Goal: Task Accomplishment & Management: Manage account settings

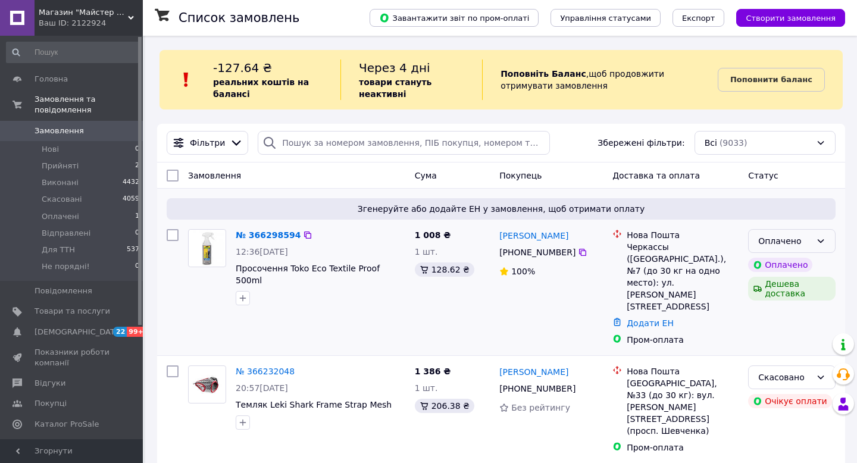
click at [823, 242] on icon at bounding box center [821, 241] width 10 height 10
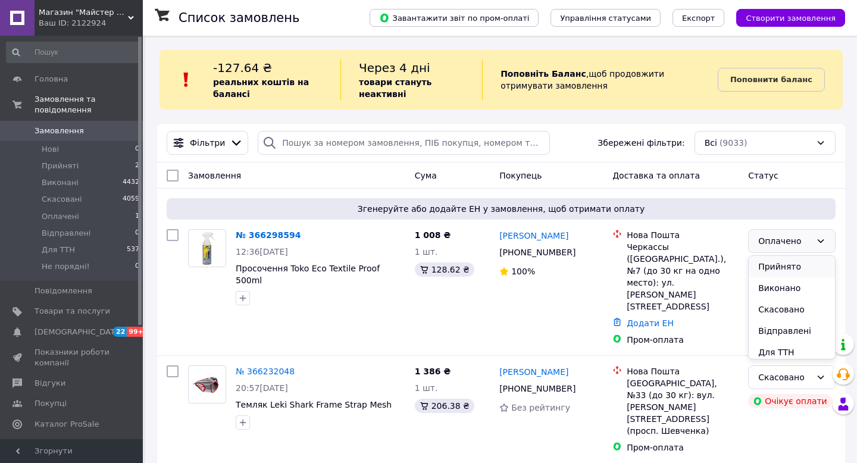
click at [797, 267] on li "Прийнято" at bounding box center [792, 266] width 86 height 21
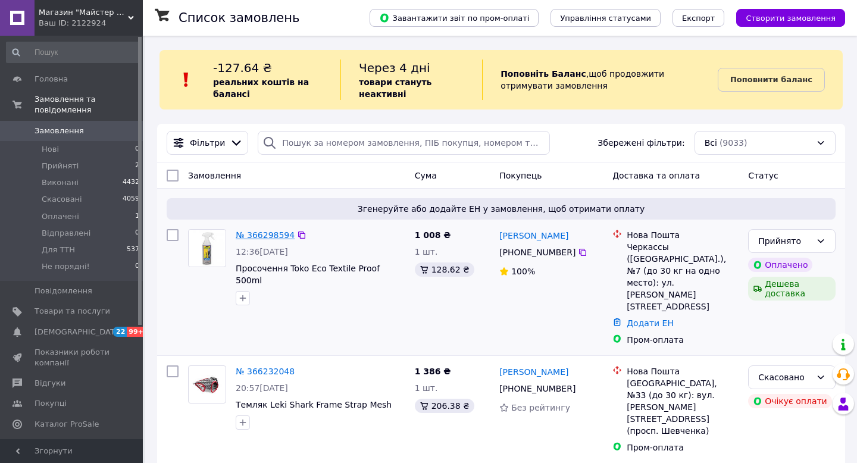
click at [258, 235] on link "№ 366298594" at bounding box center [265, 235] width 59 height 10
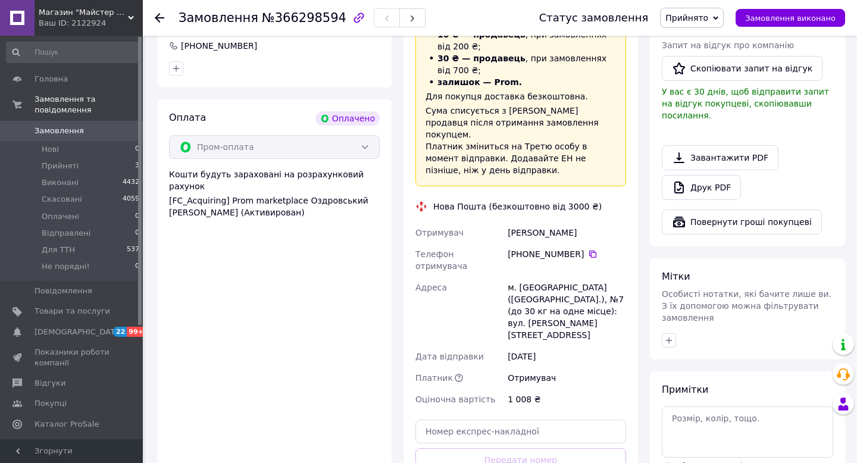
scroll to position [345, 0]
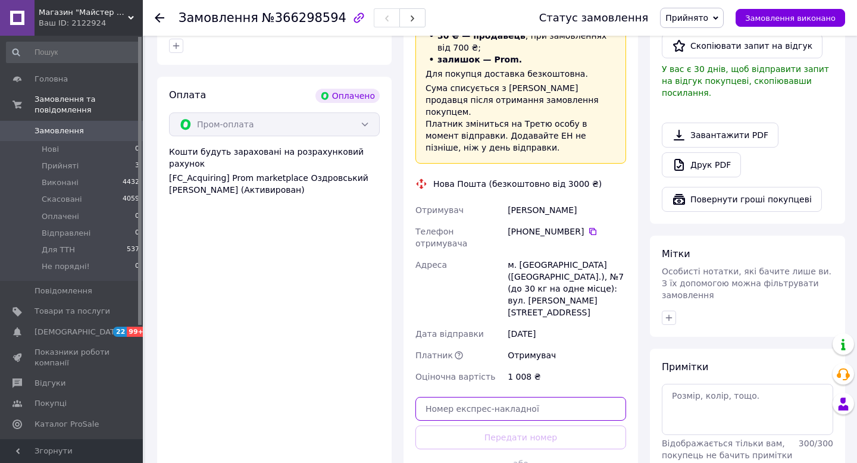
click at [495, 397] on input "text" at bounding box center [521, 409] width 211 height 24
paste input "20451269130181"
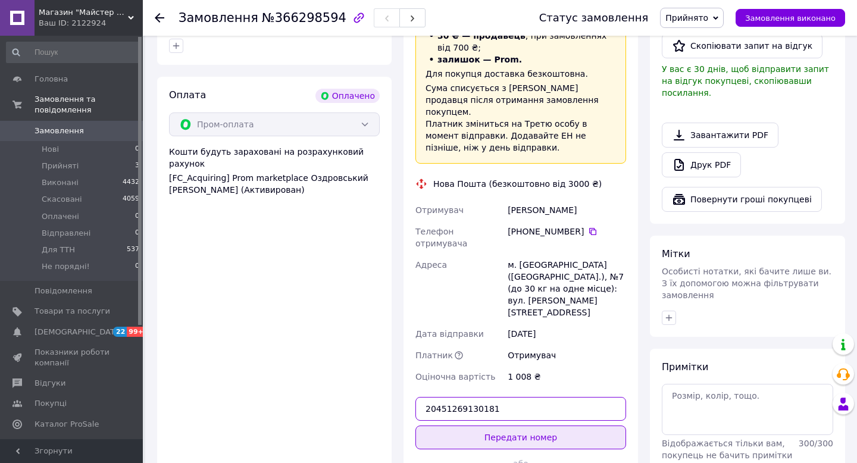
type input "20451269130181"
click at [500, 426] on button "Передати номер" at bounding box center [521, 438] width 211 height 24
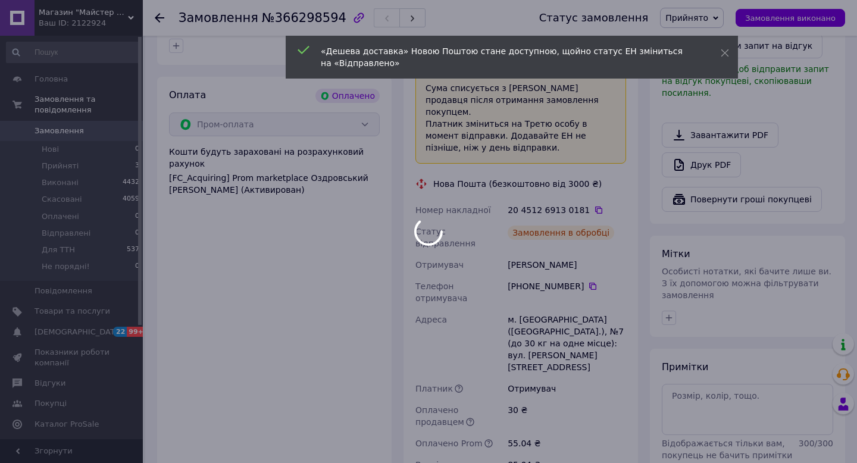
click at [829, 21] on div at bounding box center [428, 231] width 857 height 463
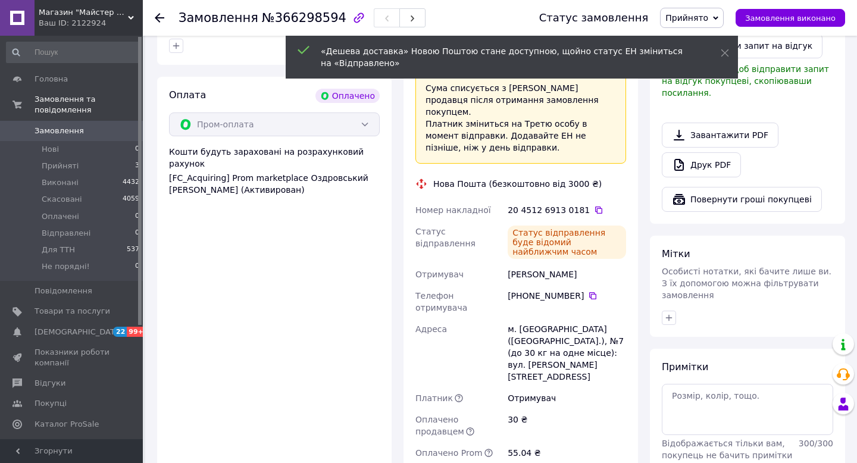
click at [829, 21] on span "Замовлення виконано" at bounding box center [790, 18] width 91 height 9
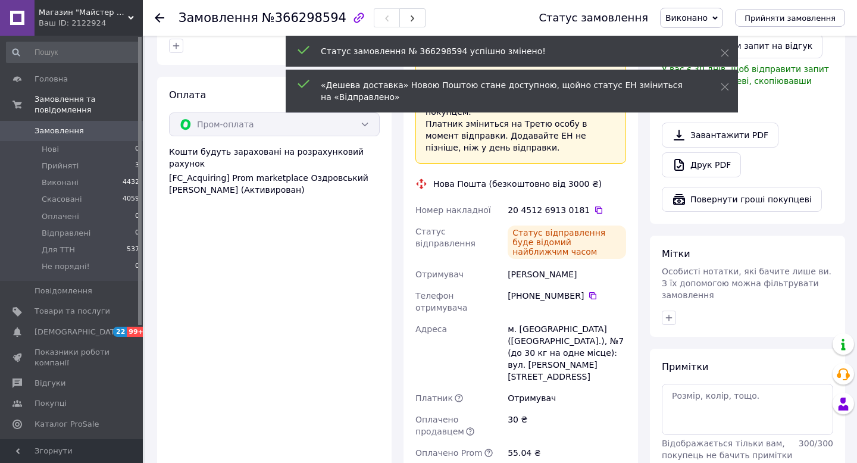
click at [82, 135] on span "Замовлення" at bounding box center [73, 131] width 76 height 11
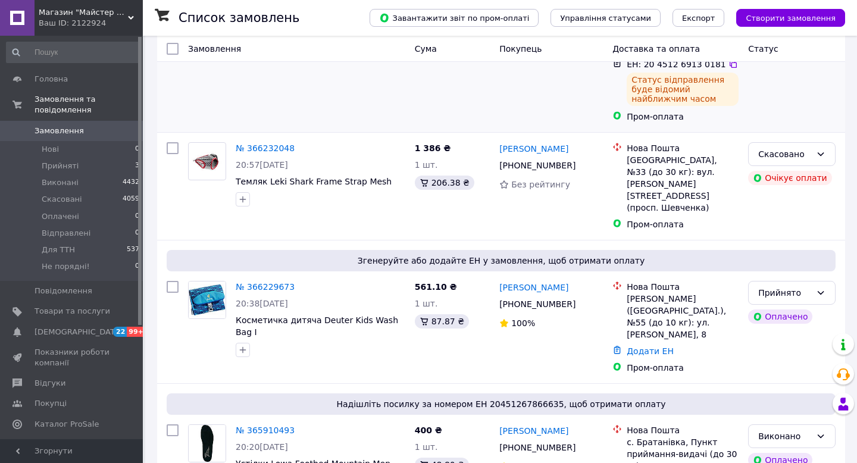
scroll to position [263, 0]
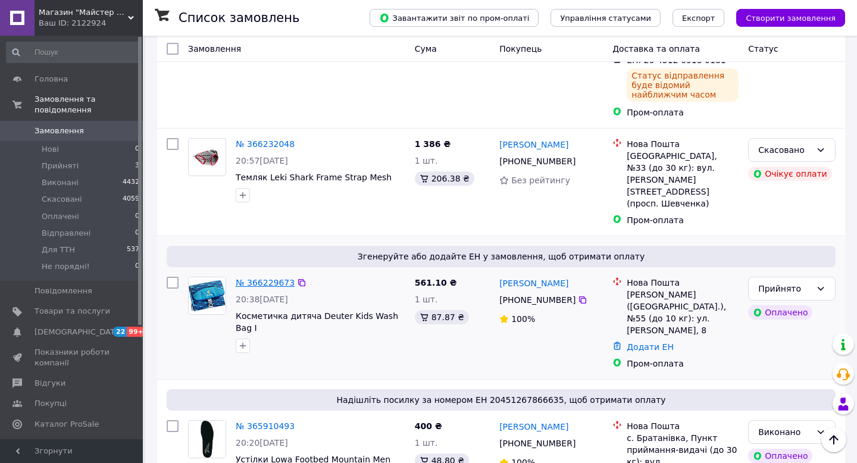
click at [264, 278] on link "№ 366229673" at bounding box center [265, 283] width 59 height 10
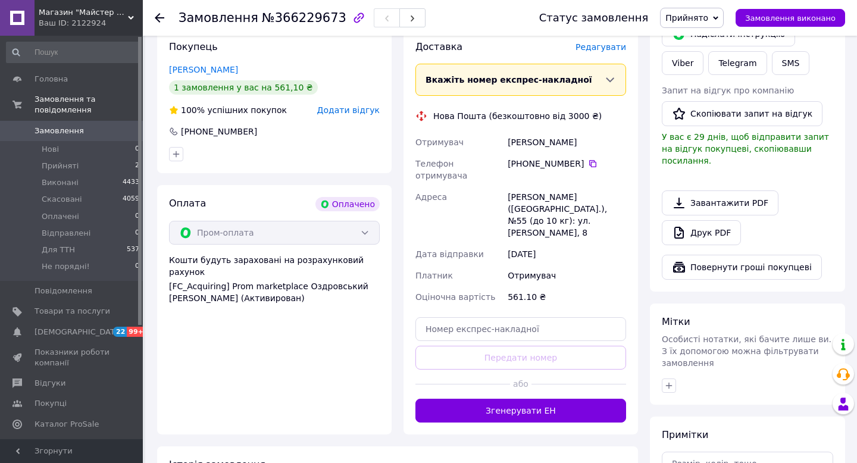
scroll to position [393, 0]
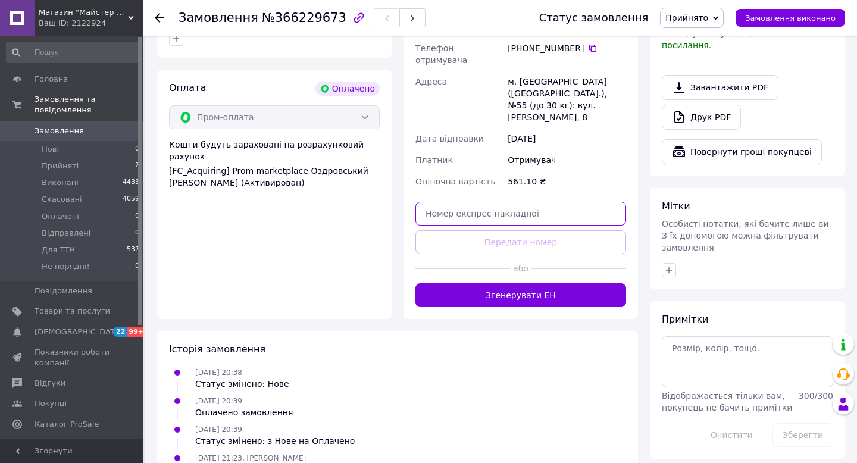
click at [461, 202] on input "text" at bounding box center [521, 214] width 211 height 24
paste input "20451269141394"
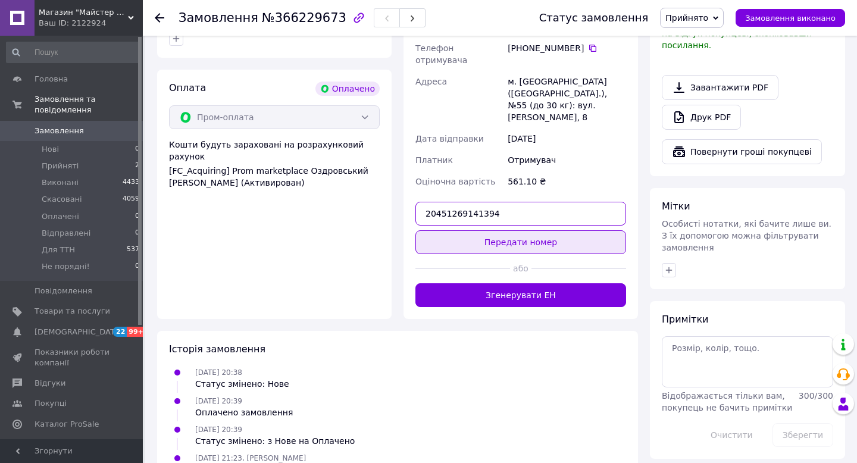
type input "20451269141394"
click at [480, 230] on button "Передати номер" at bounding box center [521, 242] width 211 height 24
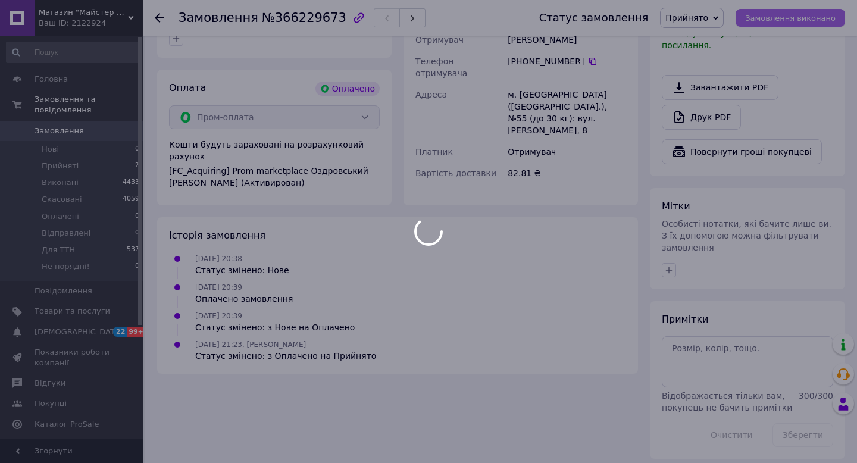
scroll to position [389, 0]
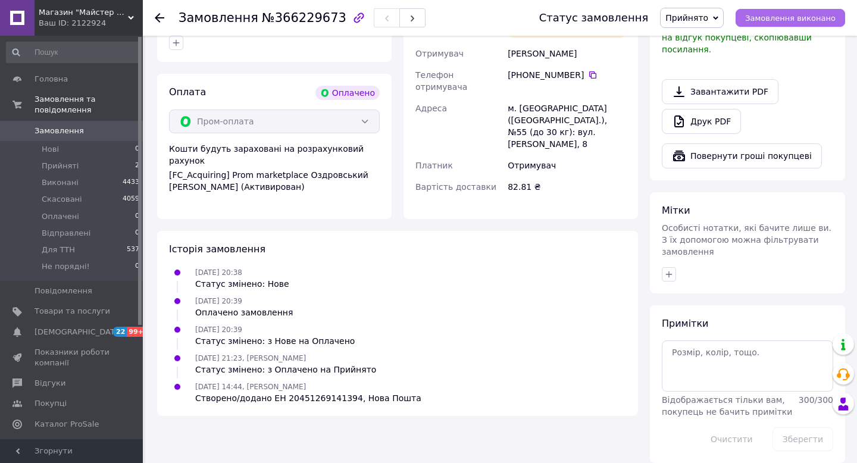
click at [798, 22] on button "Замовлення виконано" at bounding box center [791, 18] width 110 height 18
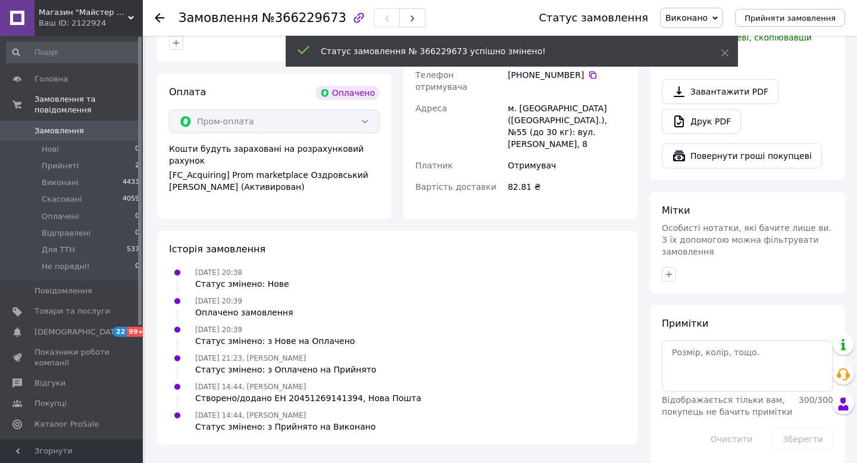
click at [68, 129] on span "Замовлення" at bounding box center [59, 131] width 49 height 11
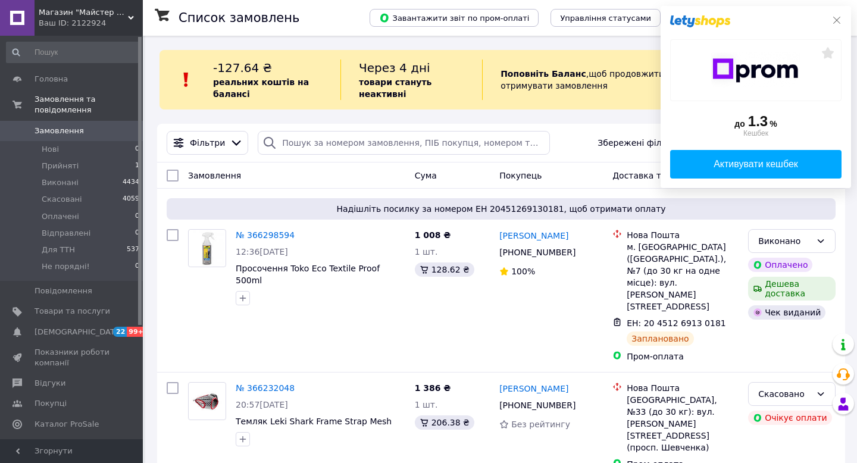
click at [840, 20] on icon at bounding box center [837, 20] width 10 height 10
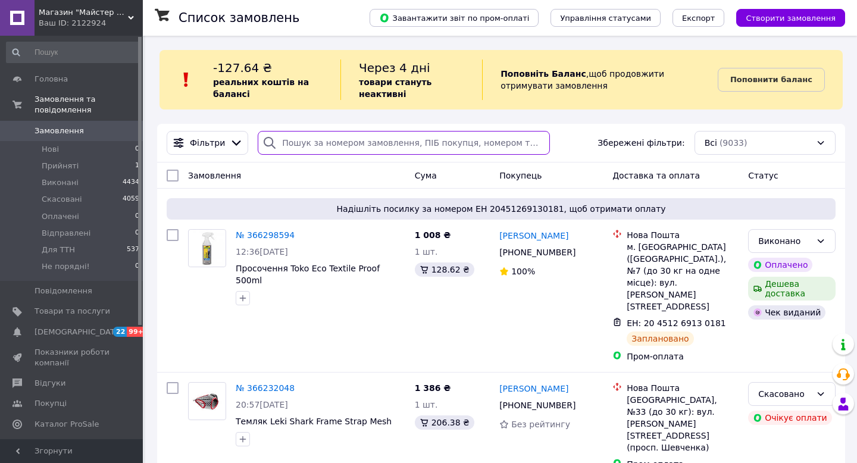
click at [327, 139] on input "search" at bounding box center [404, 143] width 292 height 24
click at [73, 313] on span "Товари та послуги" at bounding box center [73, 311] width 76 height 11
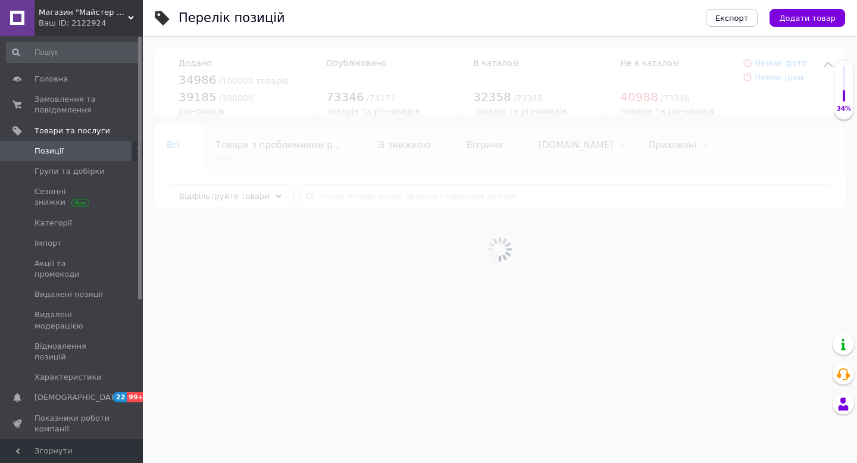
click at [329, 194] on div at bounding box center [500, 249] width 714 height 427
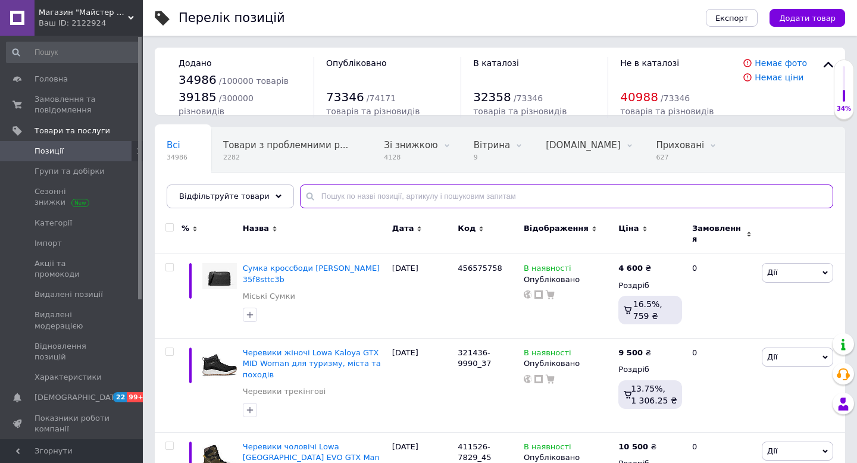
click at [329, 196] on input "text" at bounding box center [566, 197] width 533 height 24
type input "кулі"
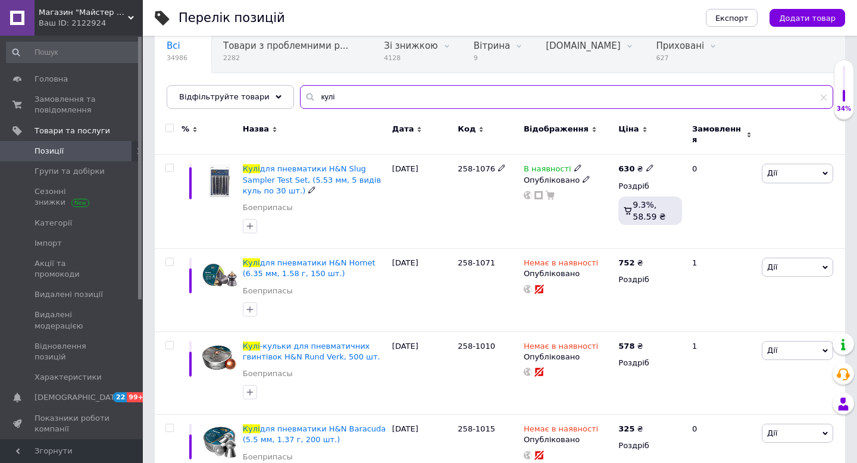
scroll to position [118, 0]
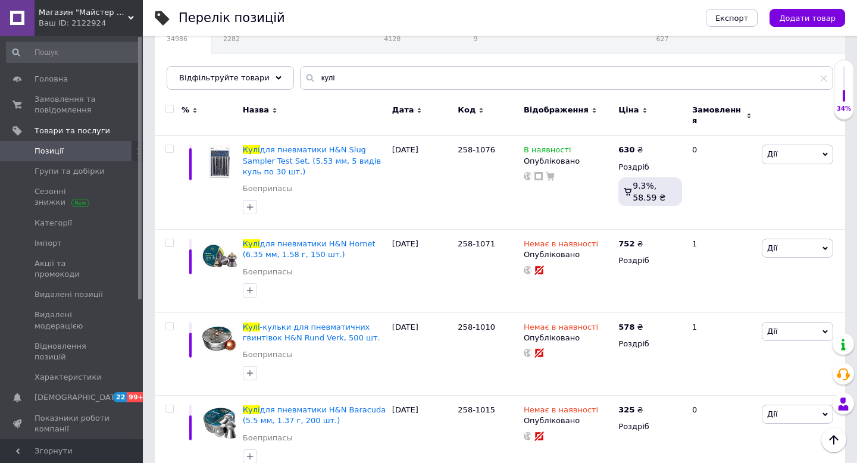
click at [629, 110] on span "Ціна" at bounding box center [629, 110] width 20 height 11
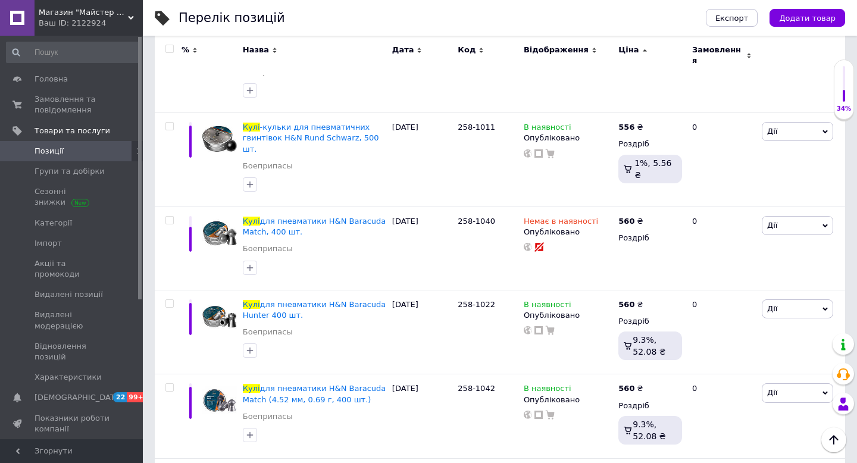
scroll to position [4065, 0]
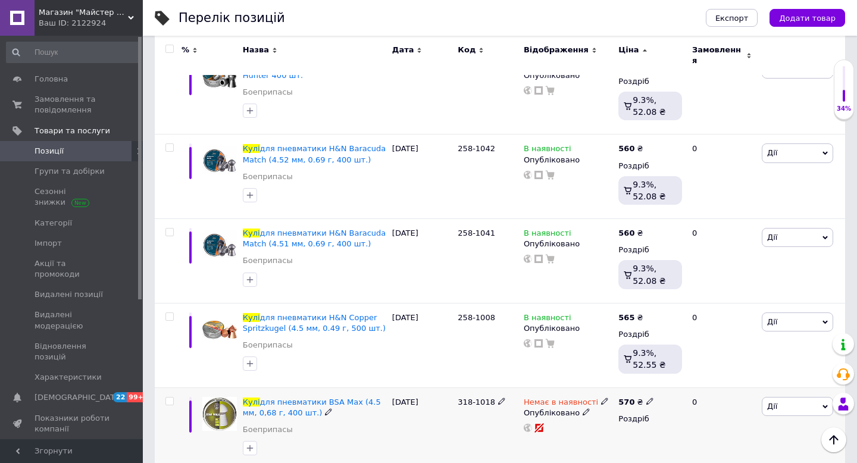
scroll to position [4112, 0]
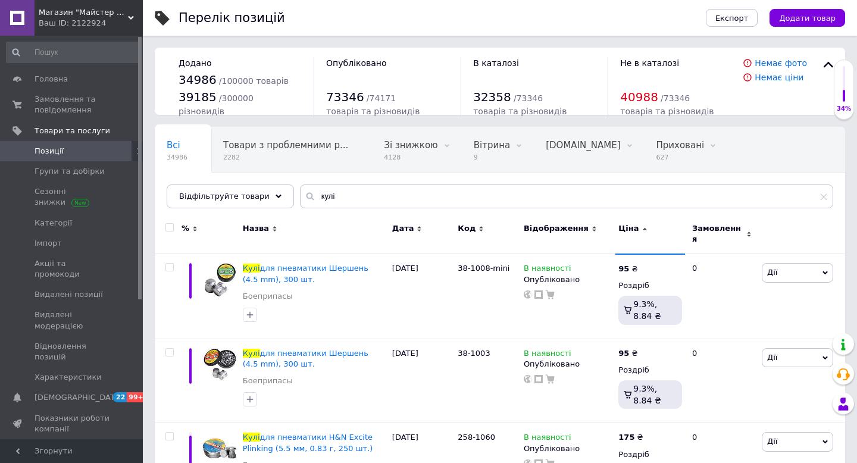
click at [171, 229] on input "checkbox" at bounding box center [170, 228] width 8 height 8
checkbox input "true"
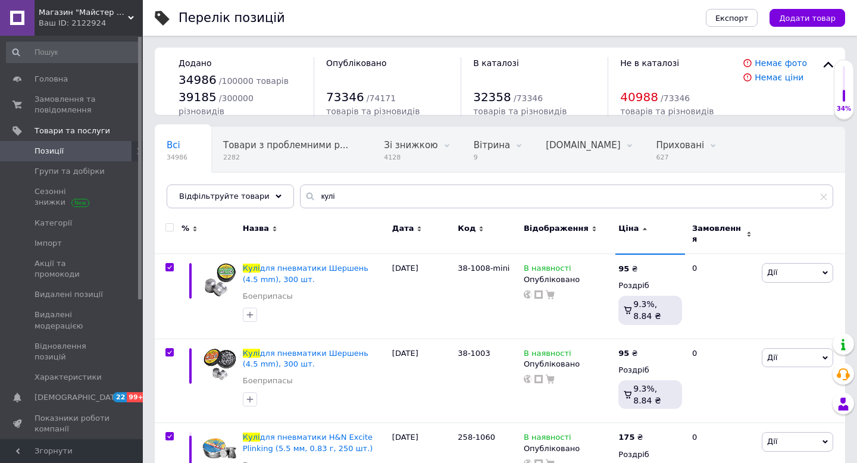
checkbox input "true"
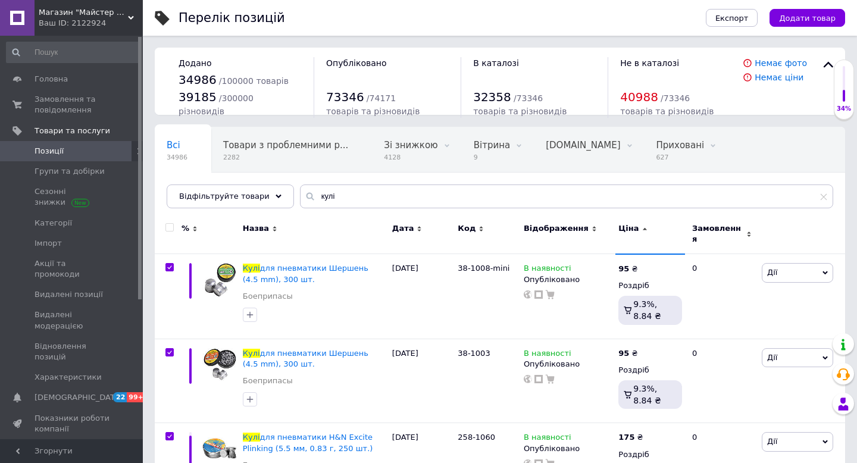
checkbox input "true"
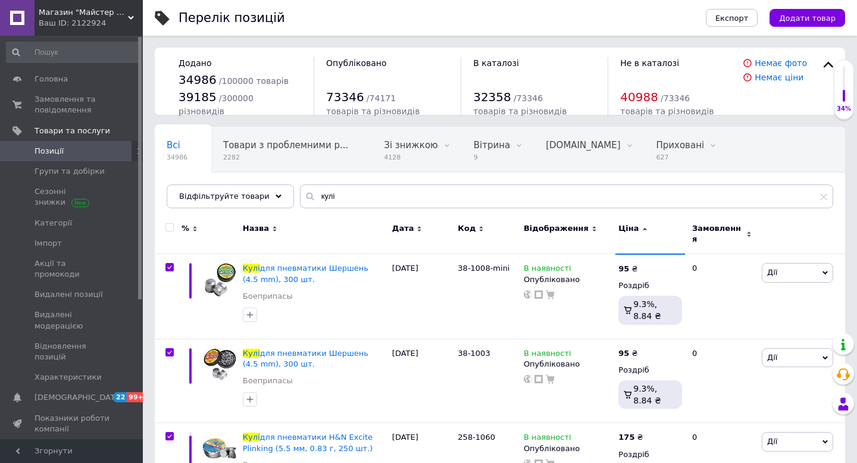
checkbox input "true"
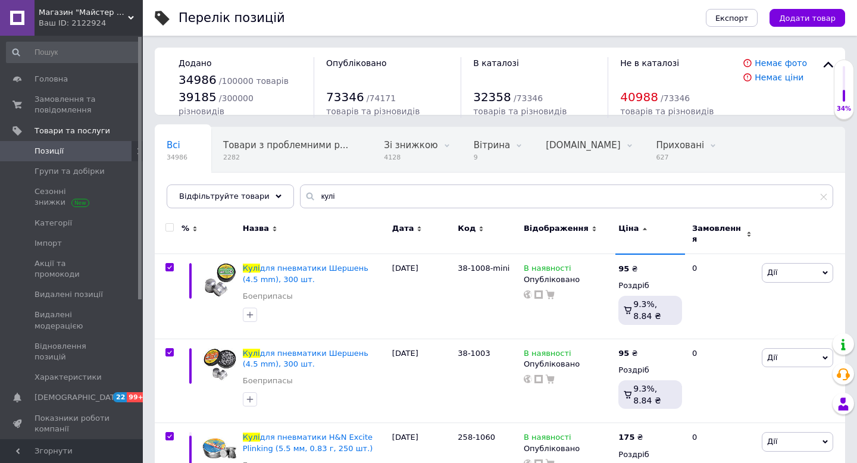
checkbox input "true"
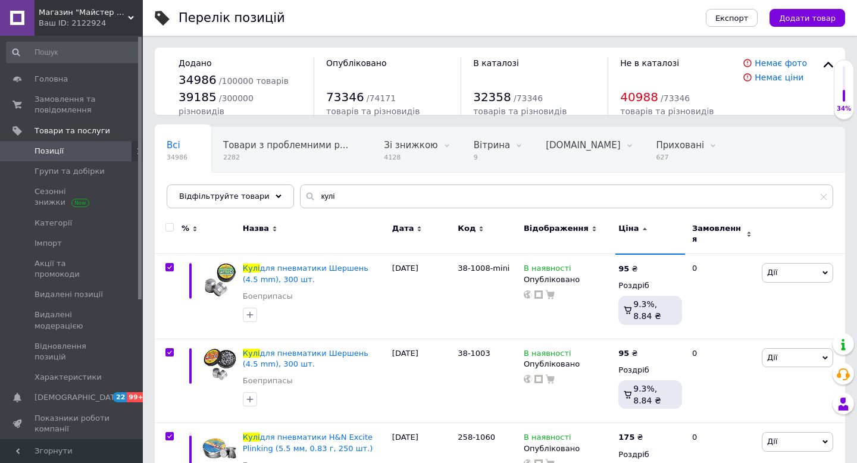
checkbox input "true"
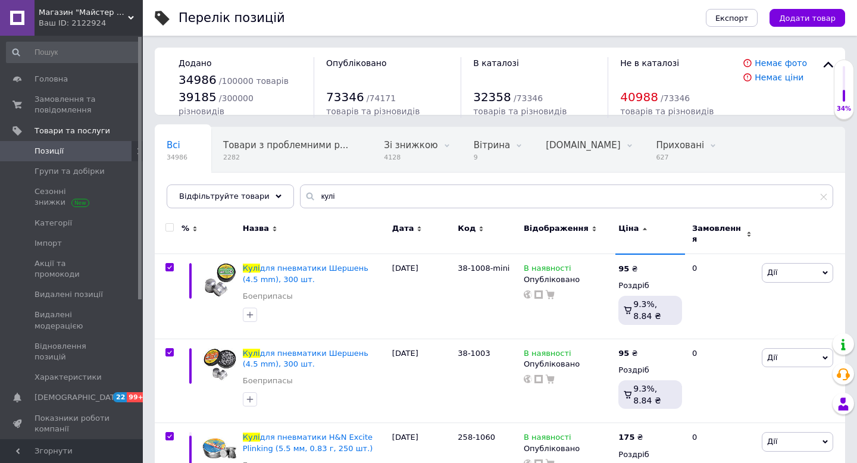
checkbox input "true"
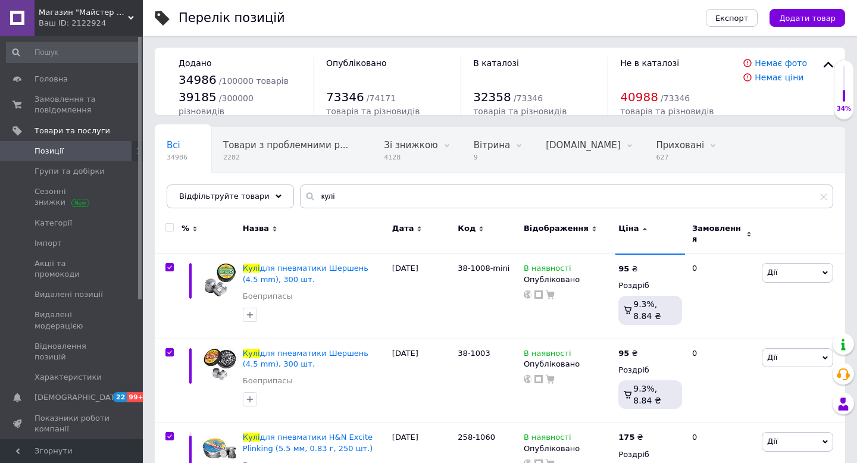
checkbox input "true"
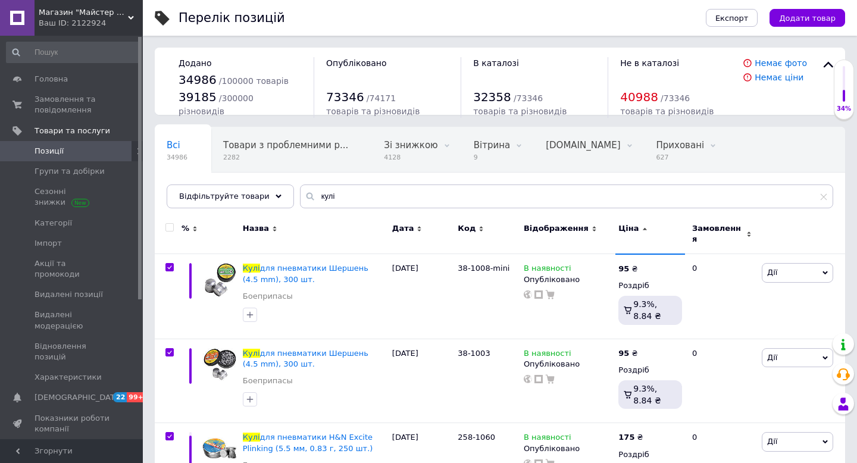
checkbox input "true"
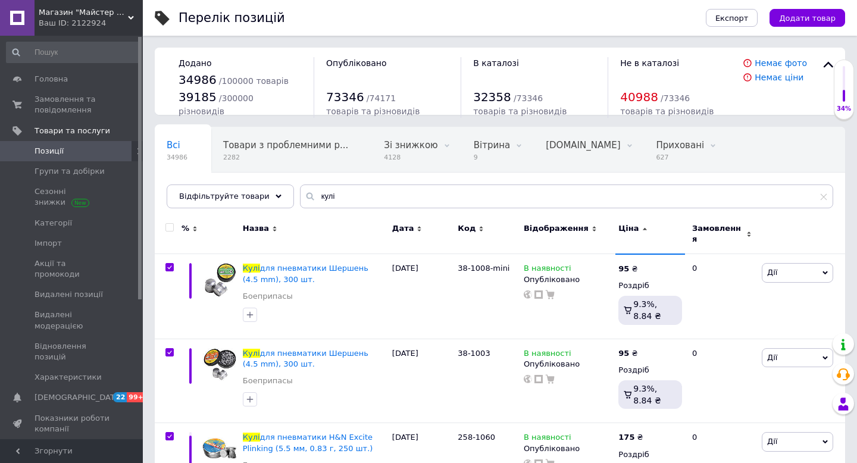
checkbox input "true"
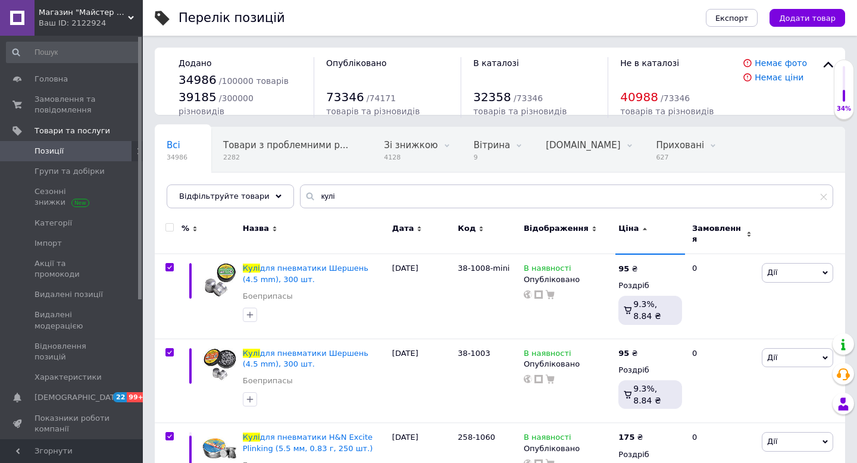
checkbox input "true"
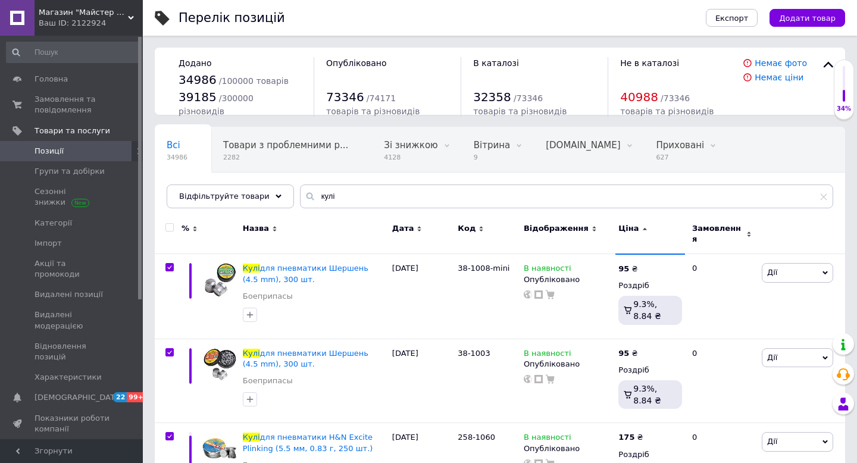
checkbox input "true"
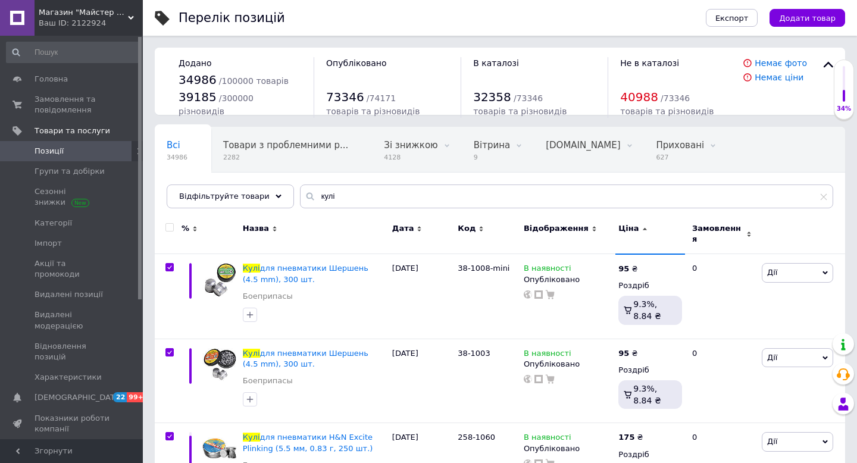
checkbox input "true"
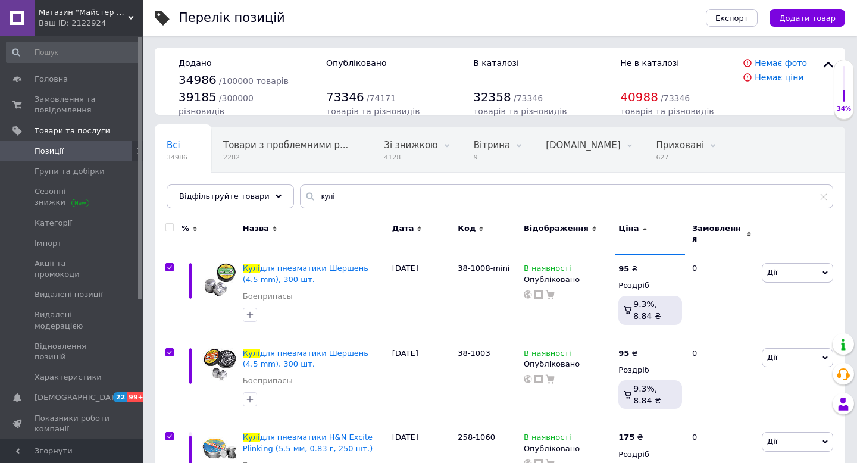
checkbox input "true"
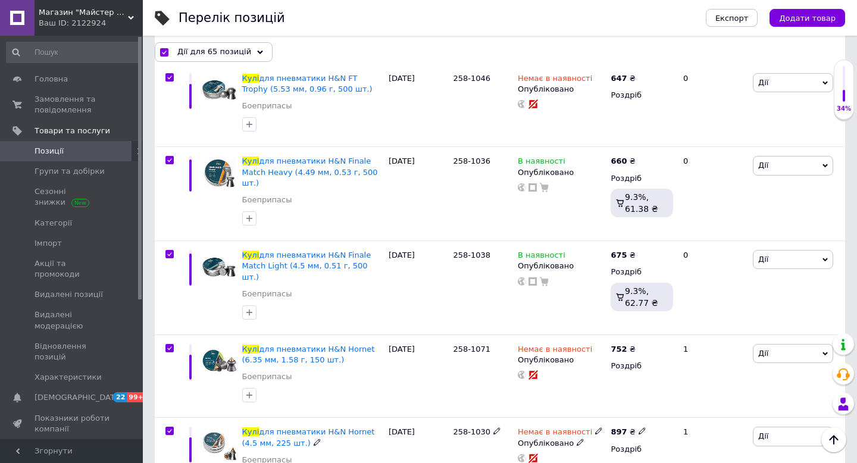
scroll to position [5364, 0]
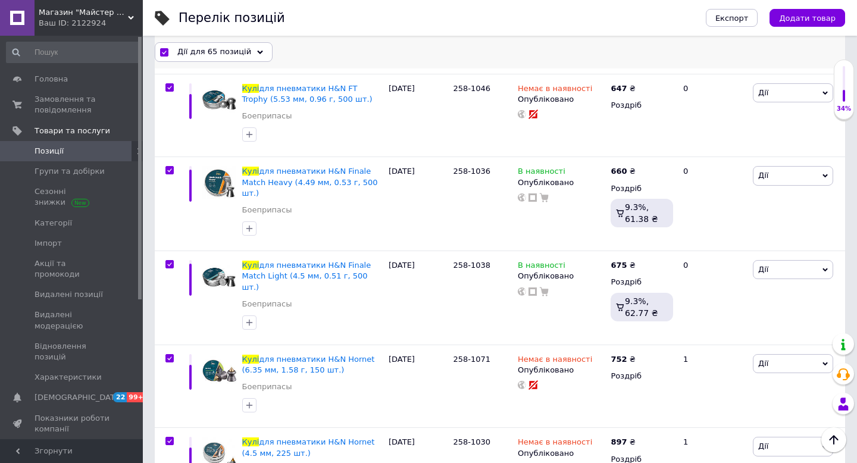
click at [245, 55] on div "Дії для 65 позицій" at bounding box center [214, 51] width 118 height 19
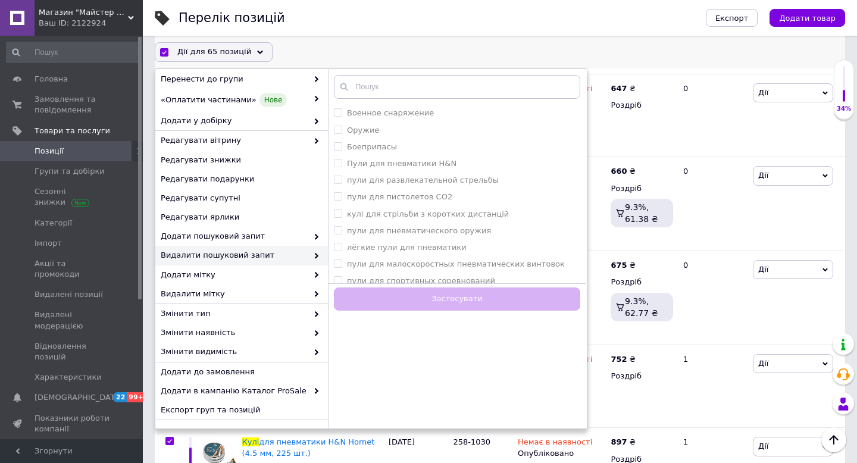
scroll to position [80, 0]
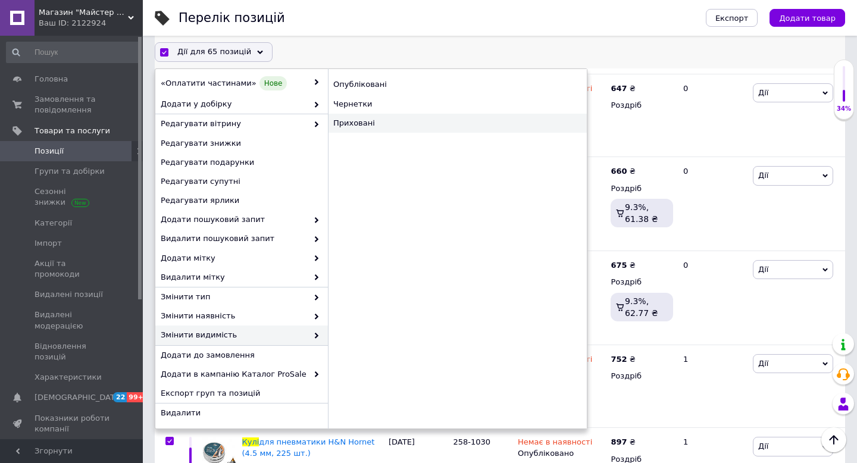
click at [373, 121] on div "Приховані" at bounding box center [457, 123] width 259 height 19
checkbox input "false"
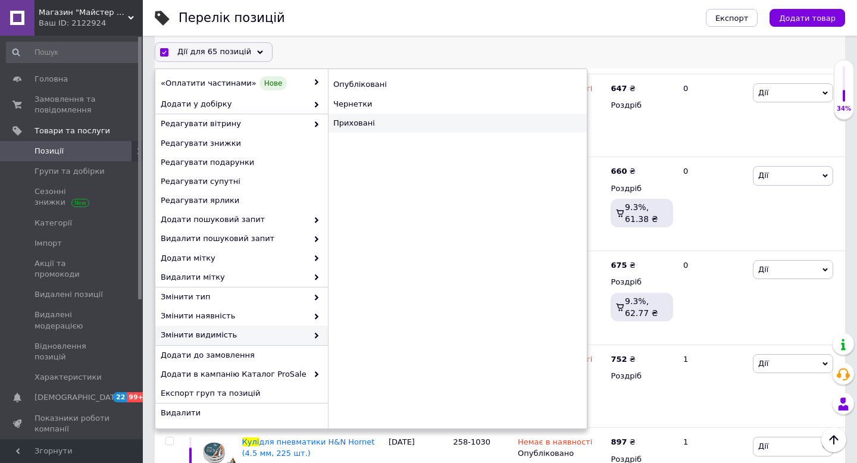
checkbox input "false"
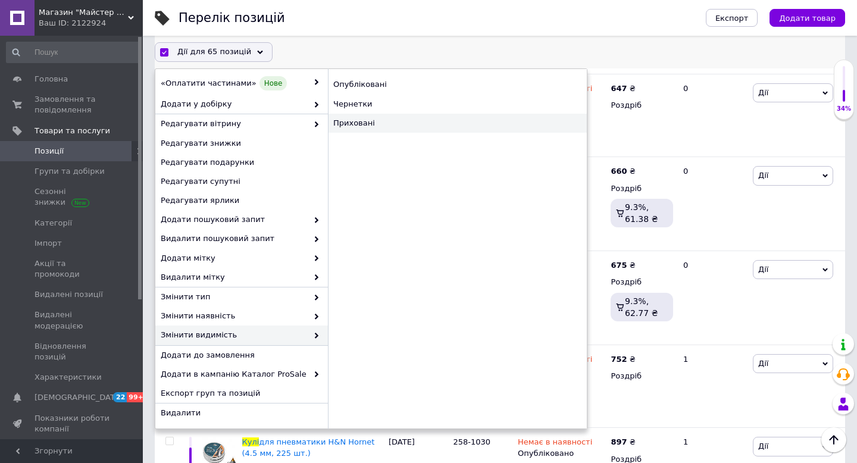
checkbox input "false"
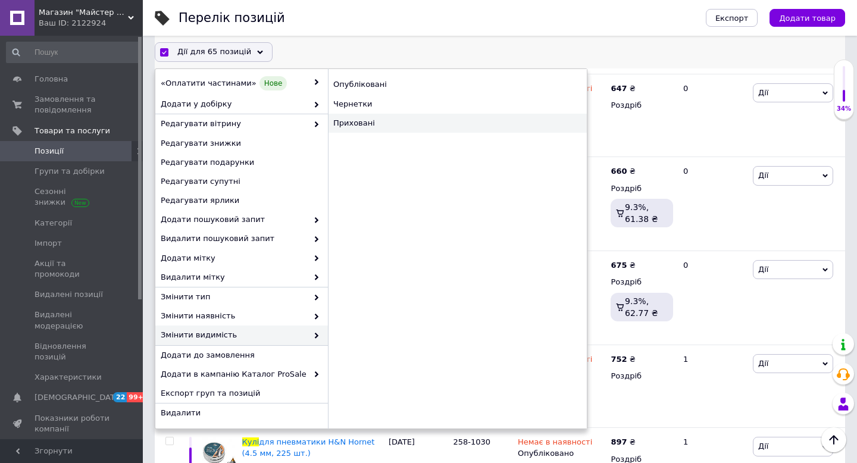
checkbox input "false"
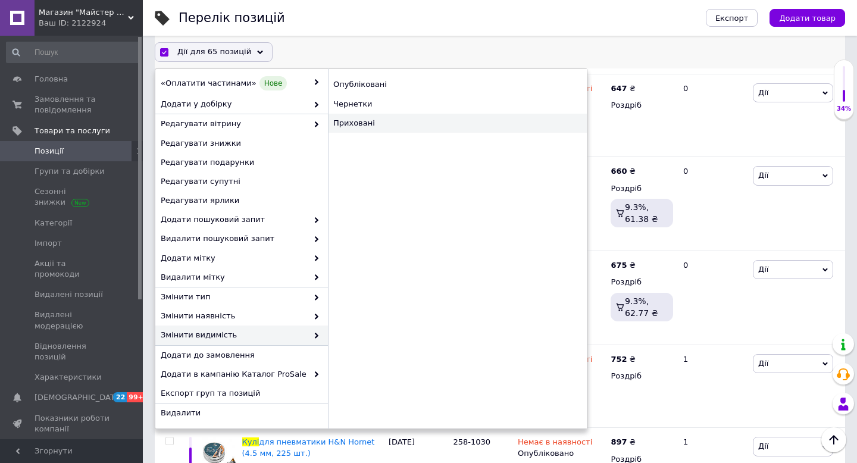
checkbox input "false"
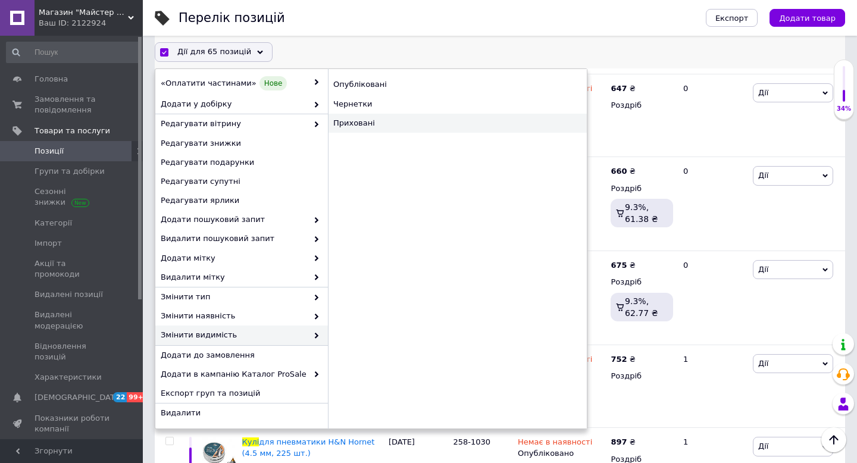
checkbox input "false"
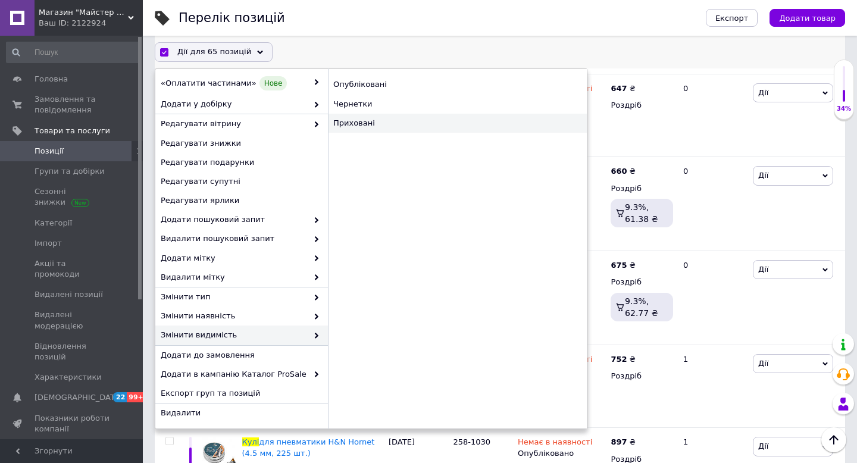
checkbox input "false"
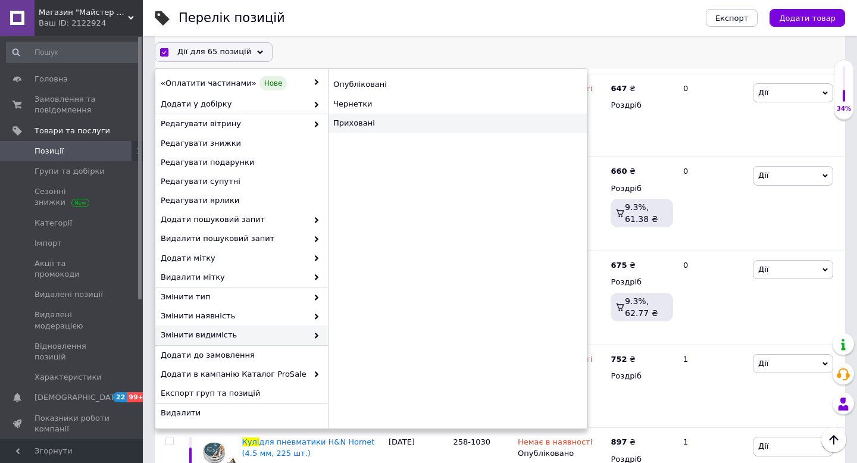
checkbox input "false"
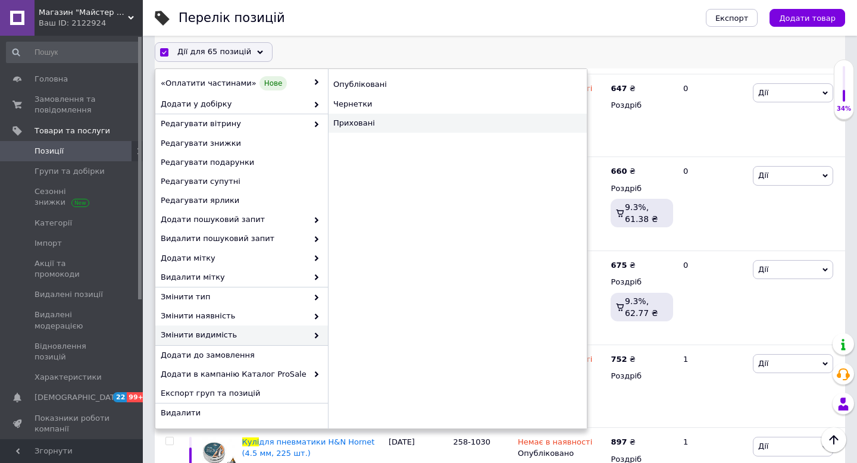
checkbox input "false"
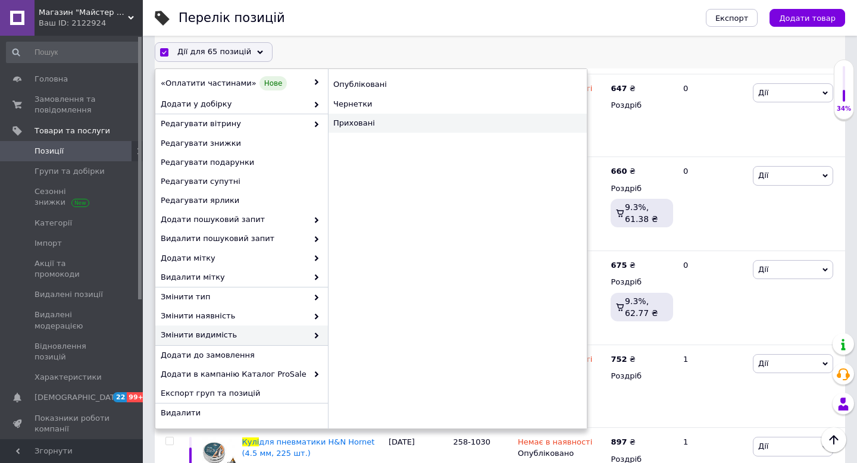
checkbox input "false"
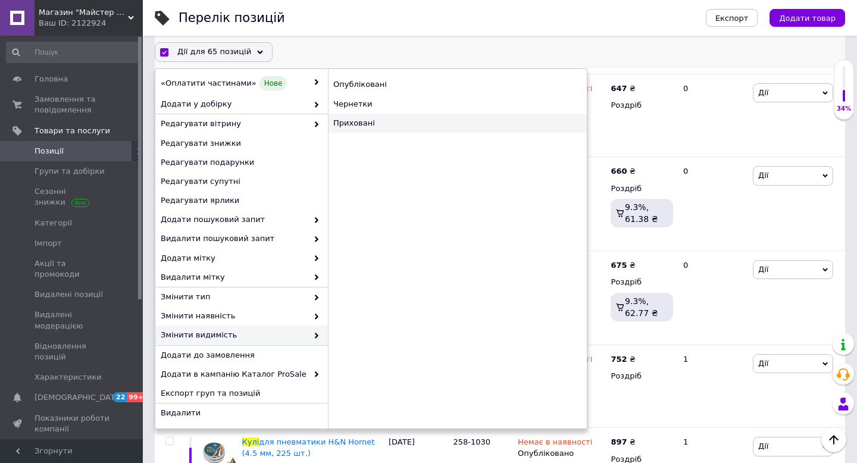
checkbox input "false"
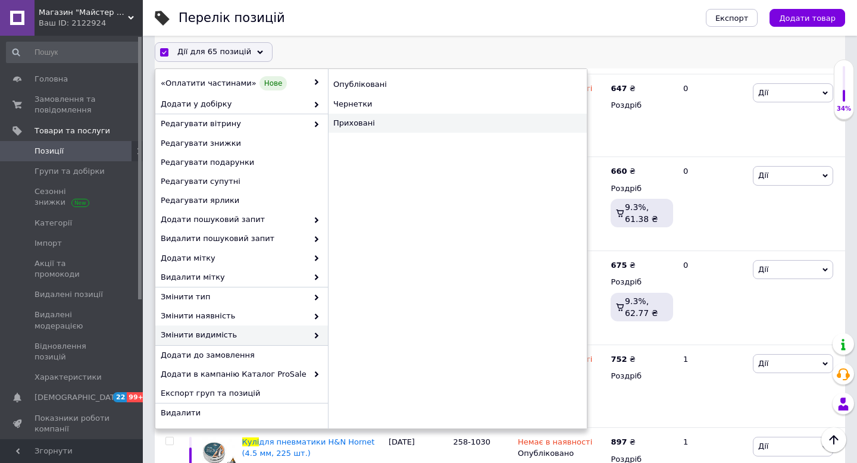
checkbox input "false"
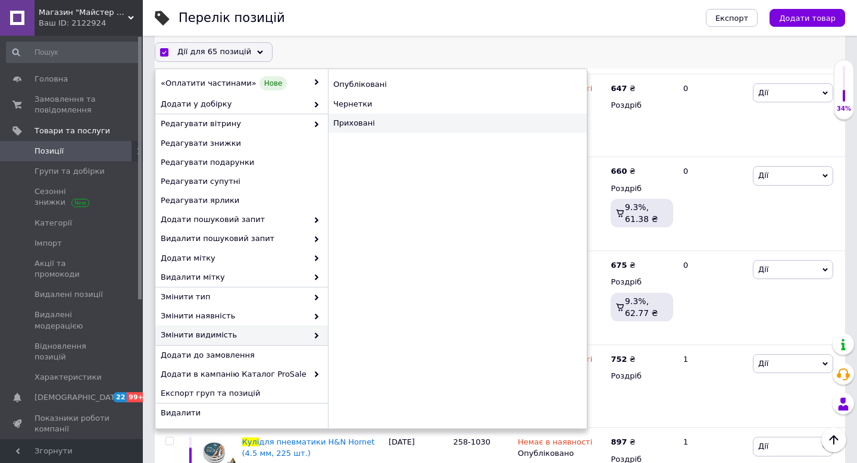
checkbox input "false"
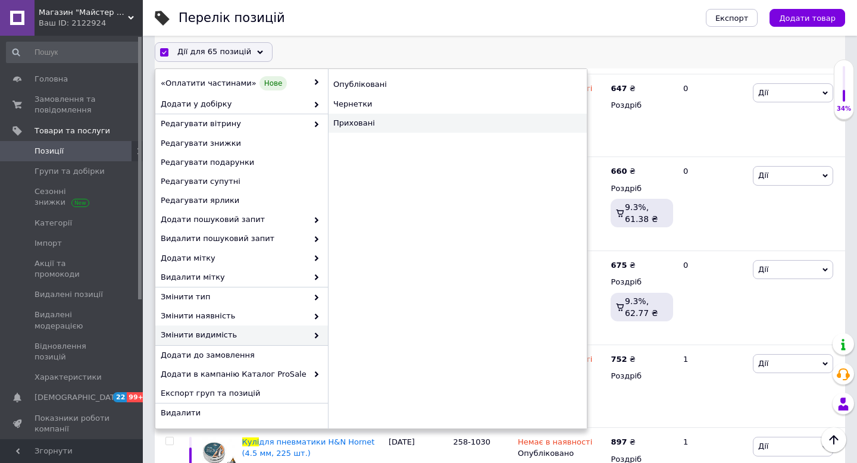
checkbox input "false"
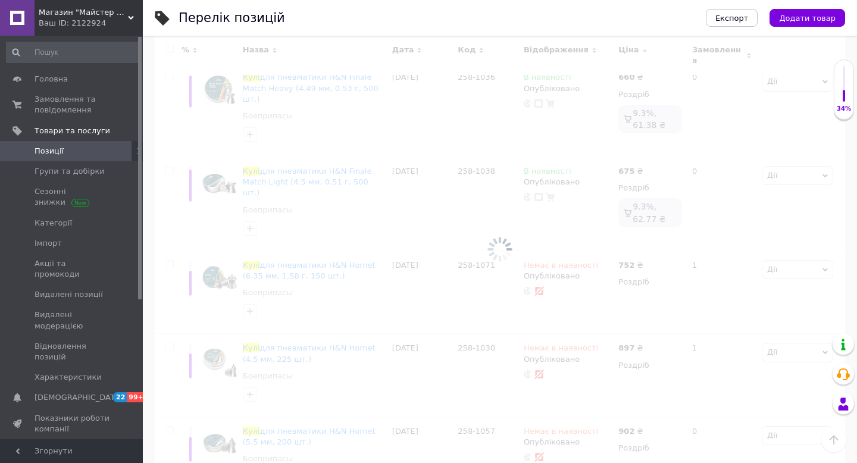
scroll to position [5344, 0]
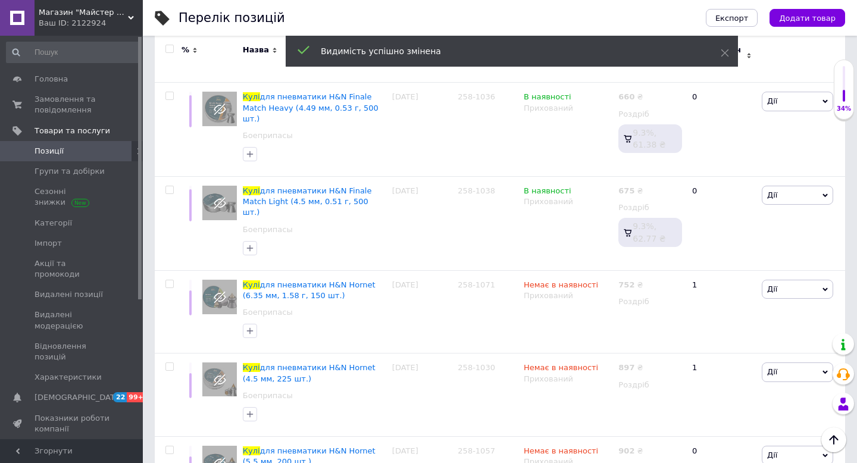
click at [114, 24] on div "Ваш ID: 2122924" at bounding box center [91, 23] width 104 height 11
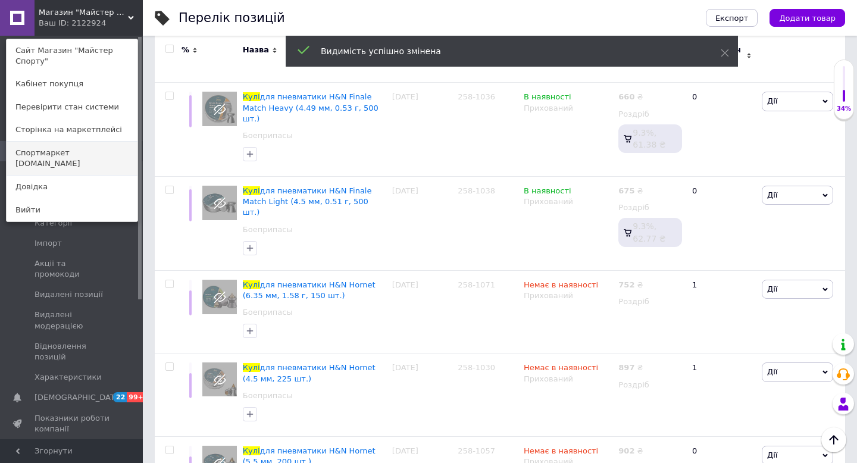
click at [108, 155] on link "Спортмаркет [DOMAIN_NAME]" at bounding box center [72, 158] width 131 height 33
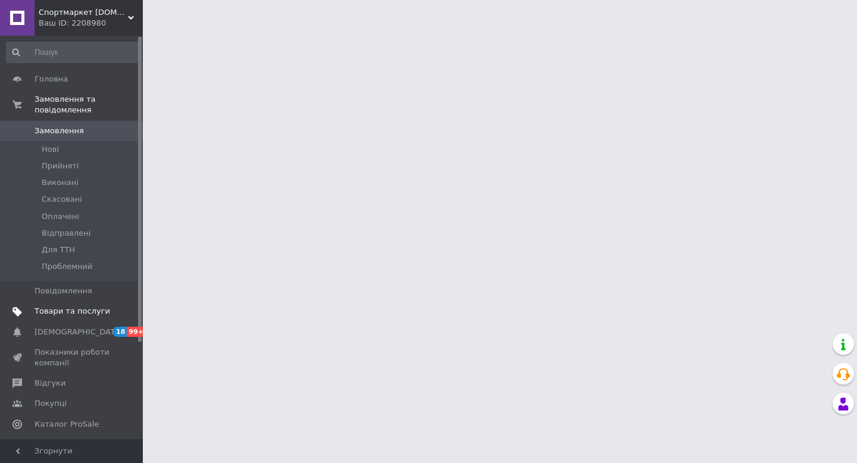
click at [99, 307] on span "Товари та послуги" at bounding box center [73, 311] width 76 height 11
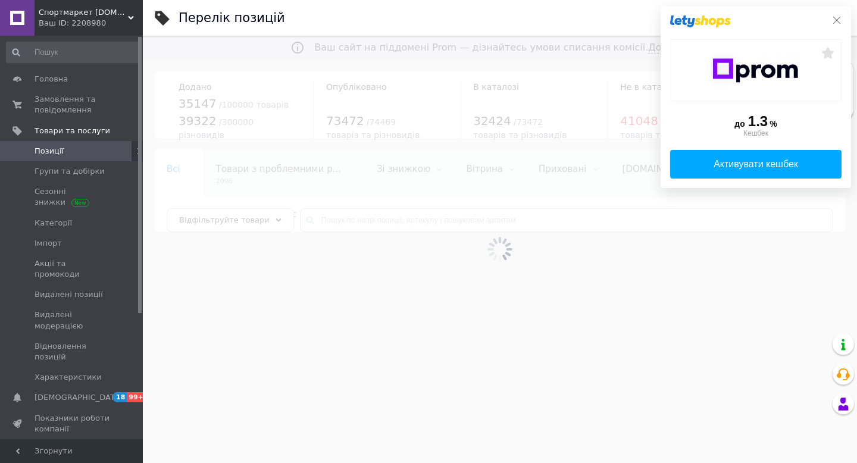
click at [838, 23] on icon at bounding box center [837, 20] width 10 height 10
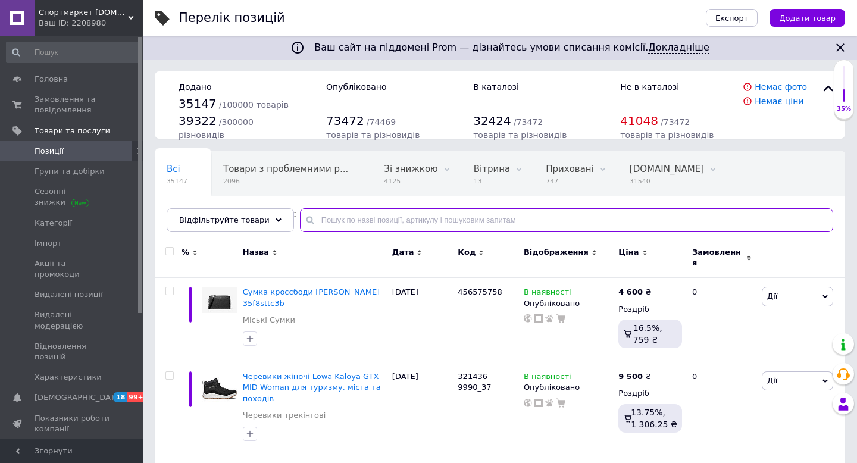
click at [327, 221] on input "text" at bounding box center [566, 220] width 533 height 24
type input "кулі"
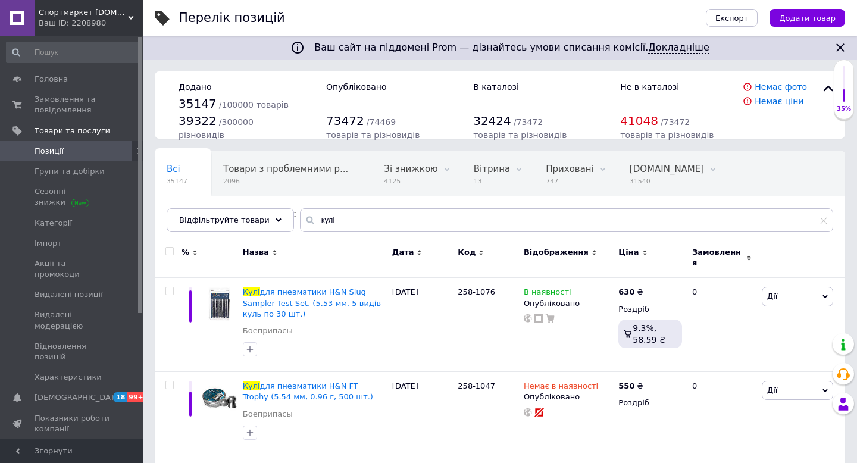
click at [627, 251] on span "Ціна" at bounding box center [629, 252] width 20 height 11
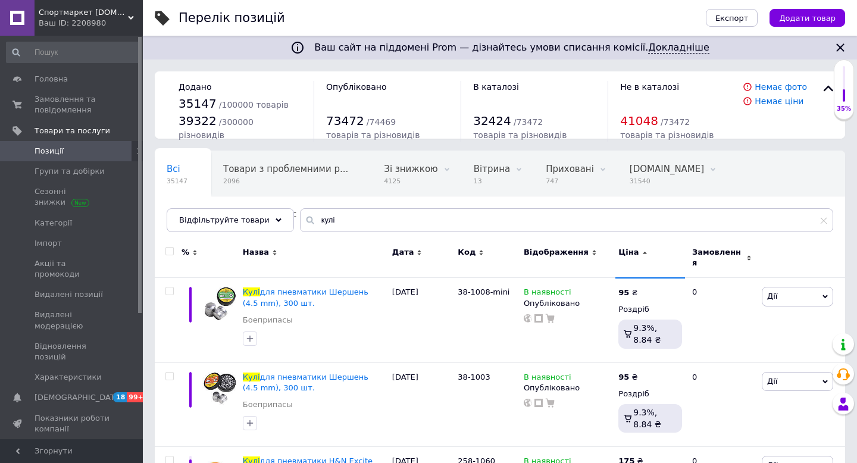
click at [168, 253] on input "checkbox" at bounding box center [170, 252] width 8 height 8
checkbox input "true"
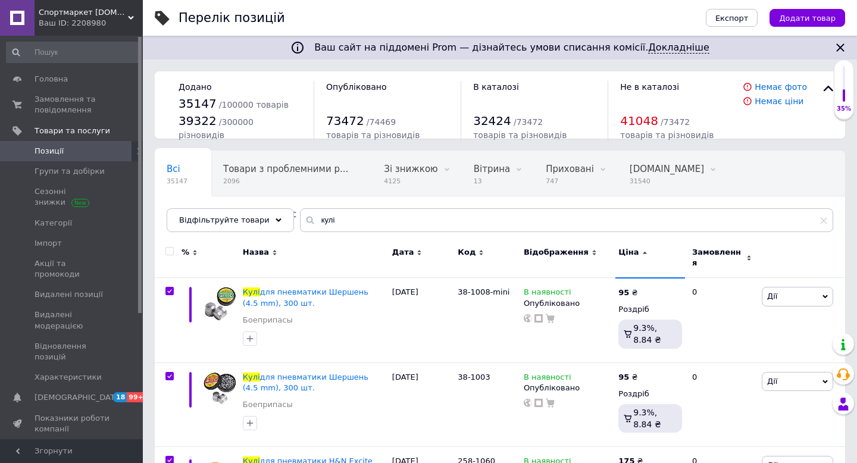
checkbox input "true"
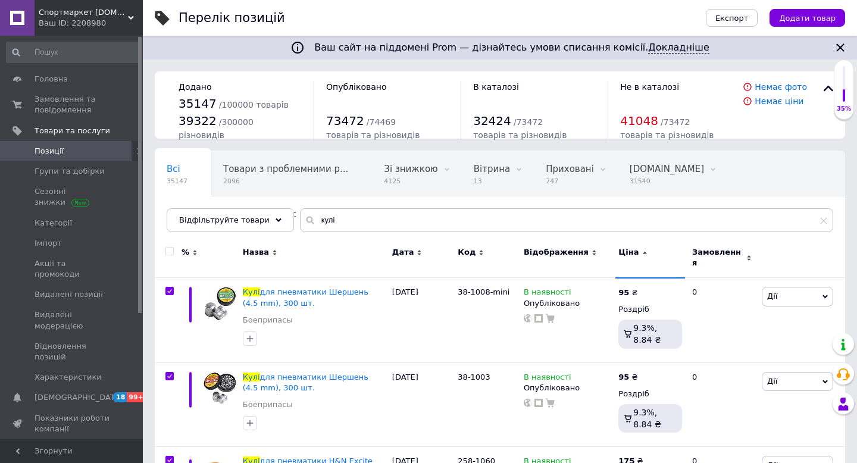
checkbox input "true"
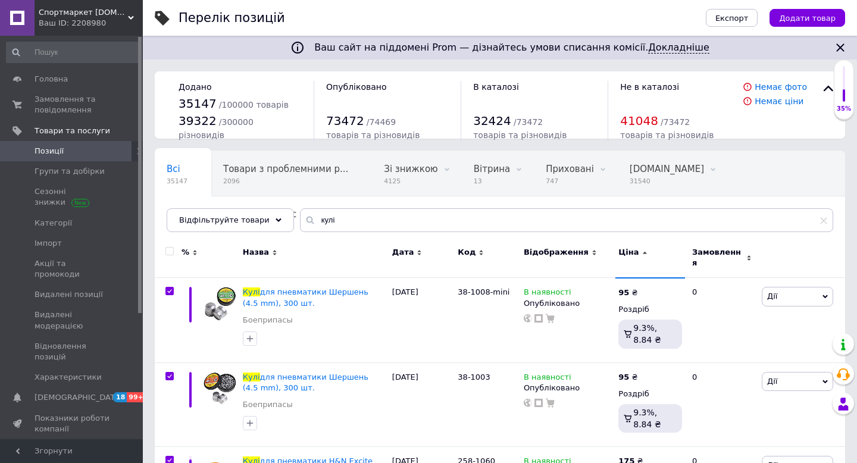
checkbox input "true"
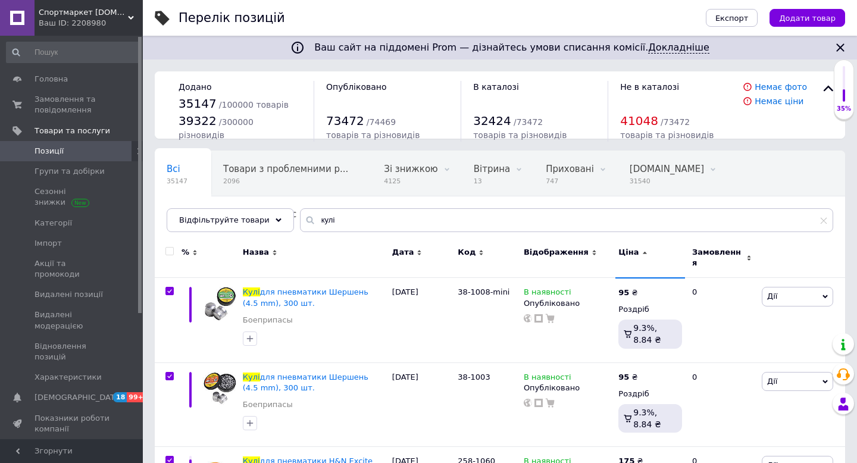
checkbox input "true"
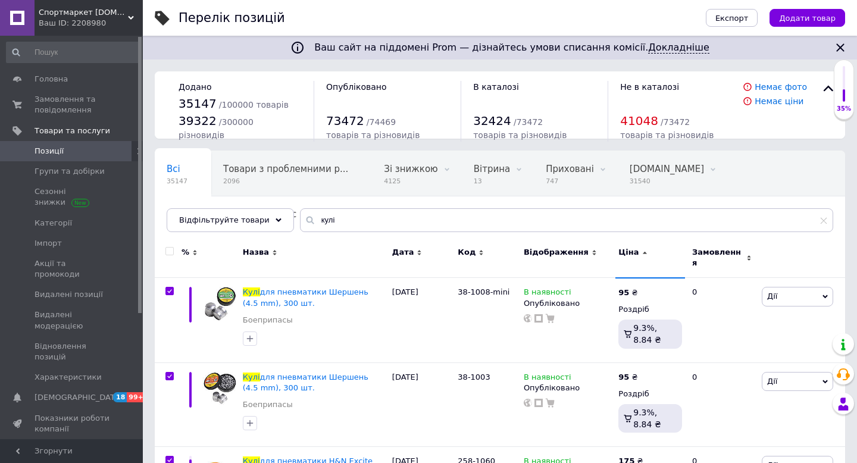
checkbox input "true"
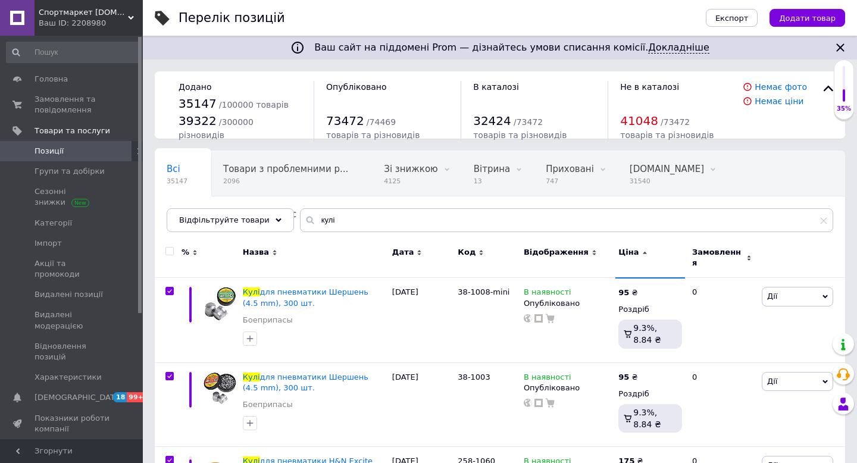
checkbox input "true"
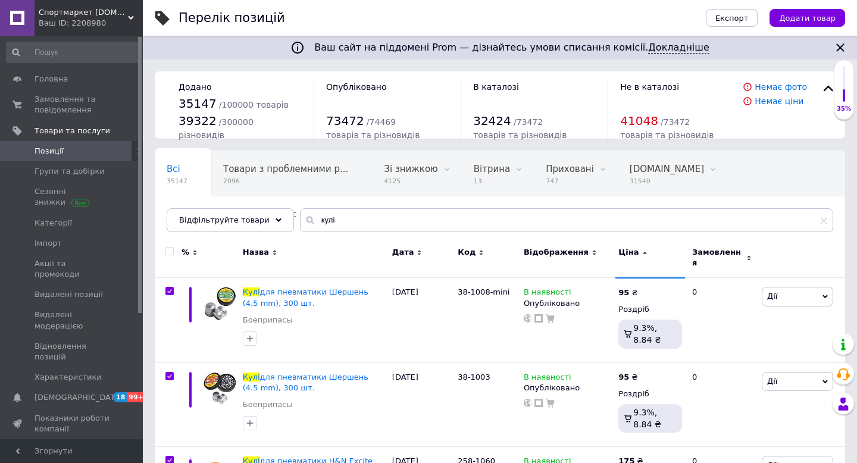
checkbox input "true"
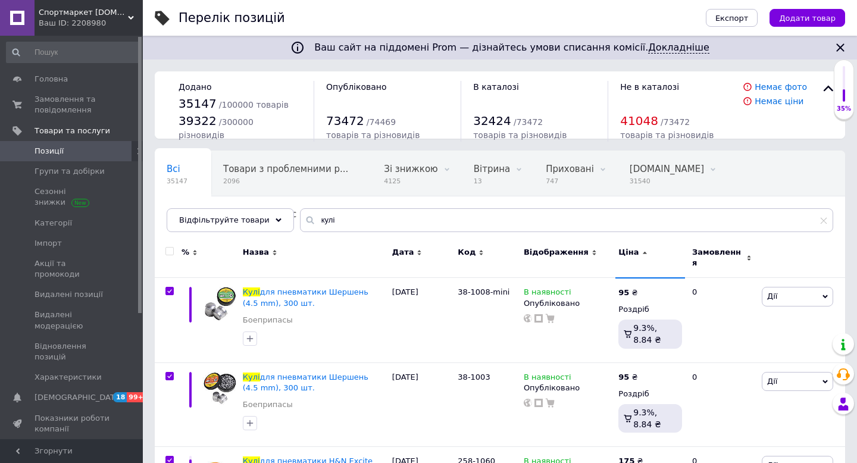
checkbox input "true"
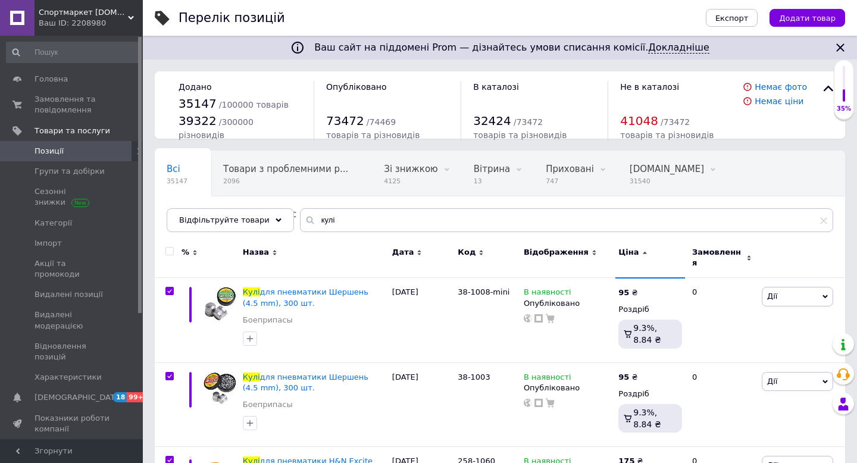
checkbox input "true"
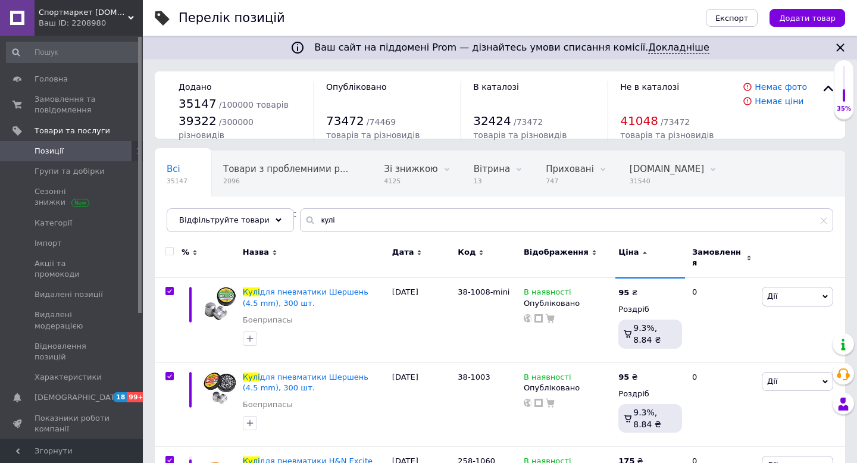
checkbox input "true"
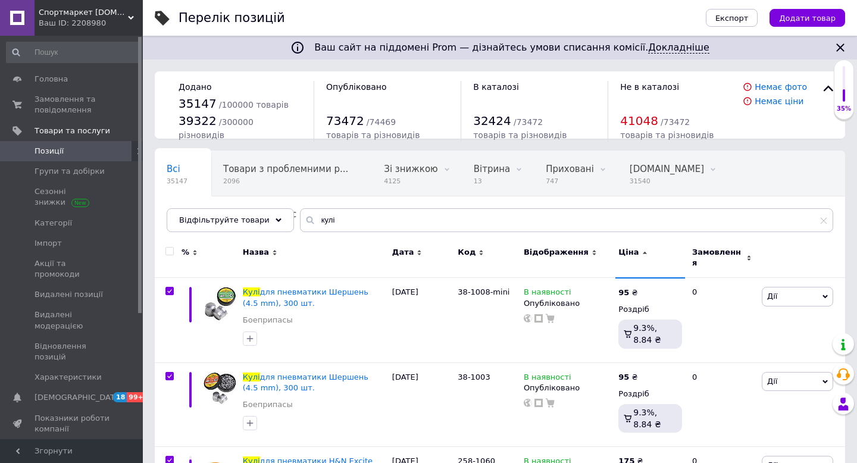
checkbox input "true"
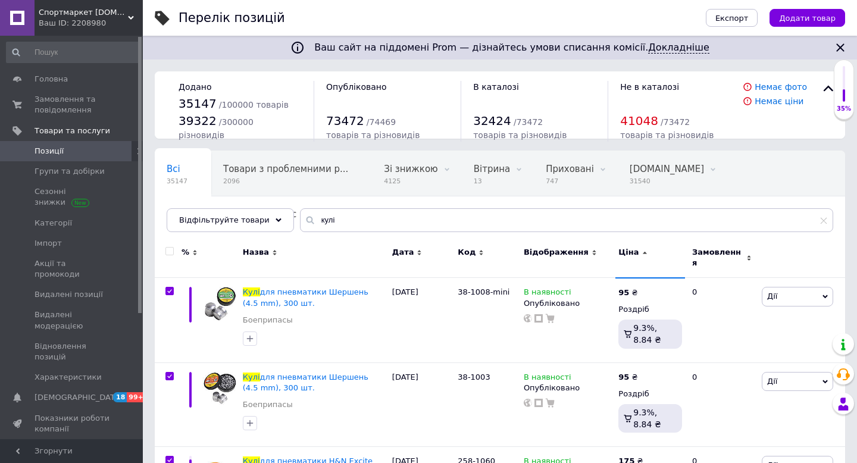
checkbox input "true"
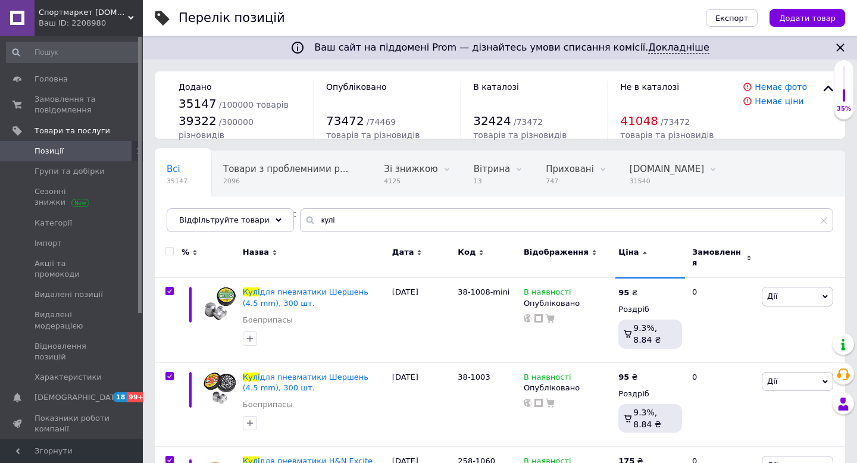
checkbox input "true"
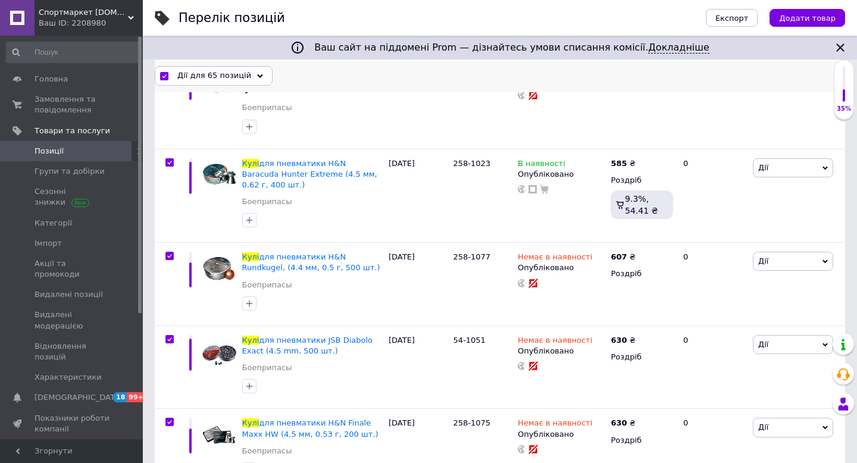
scroll to position [5388, 0]
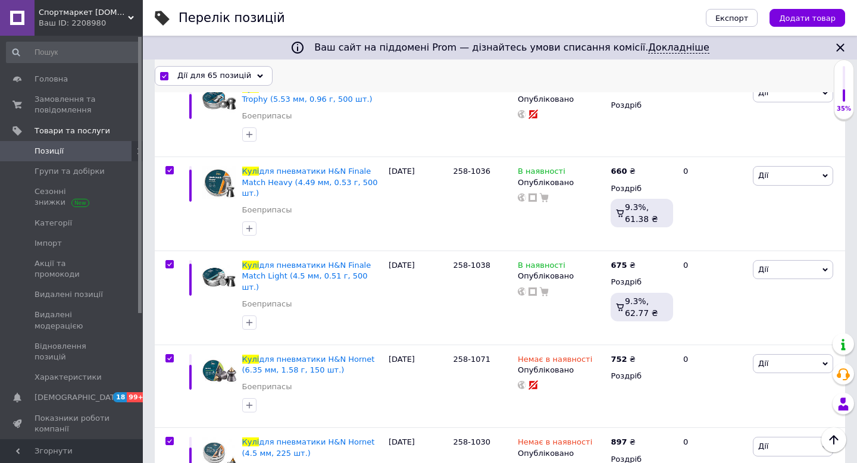
click at [229, 76] on span "Дії для 65 позицій" at bounding box center [214, 75] width 74 height 11
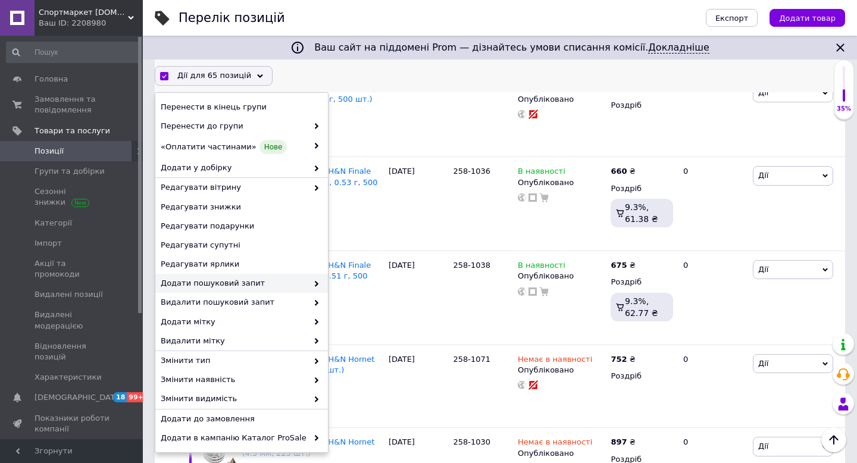
scroll to position [80, 0]
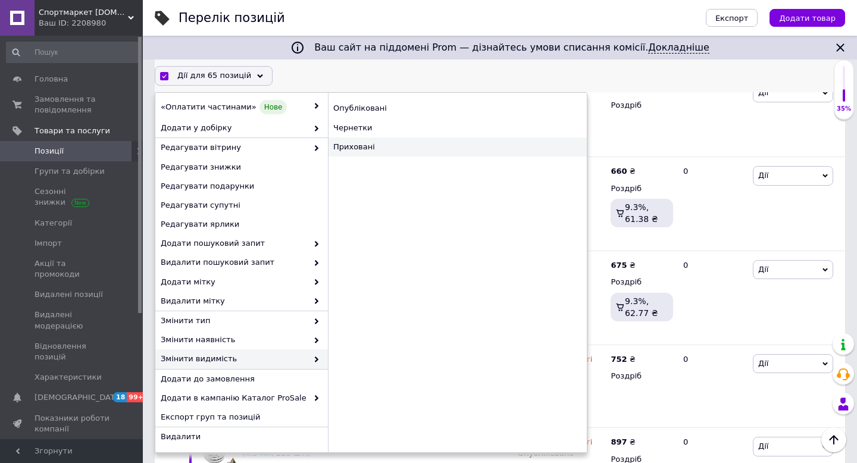
click at [365, 149] on div "Приховані" at bounding box center [457, 147] width 259 height 19
click at [358, 150] on div "Приховані" at bounding box center [457, 147] width 259 height 19
checkbox input "false"
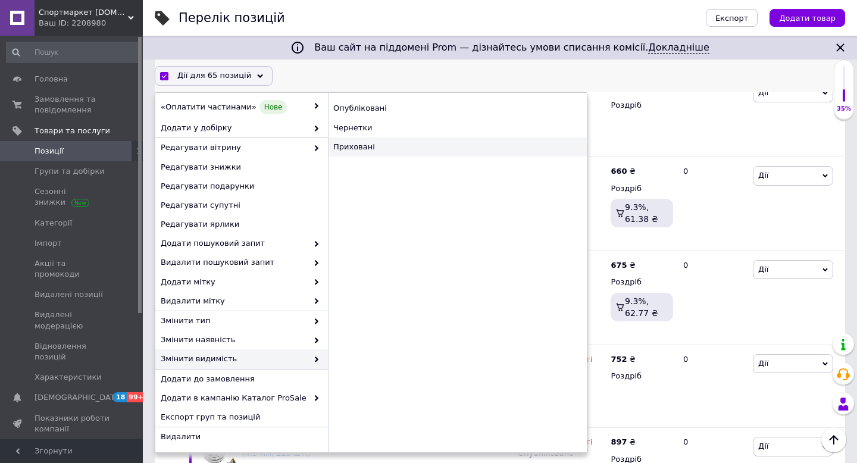
checkbox input "false"
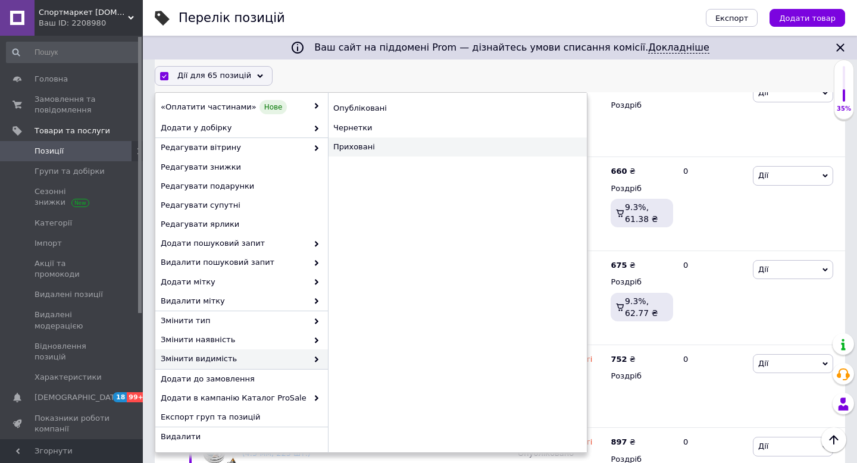
checkbox input "false"
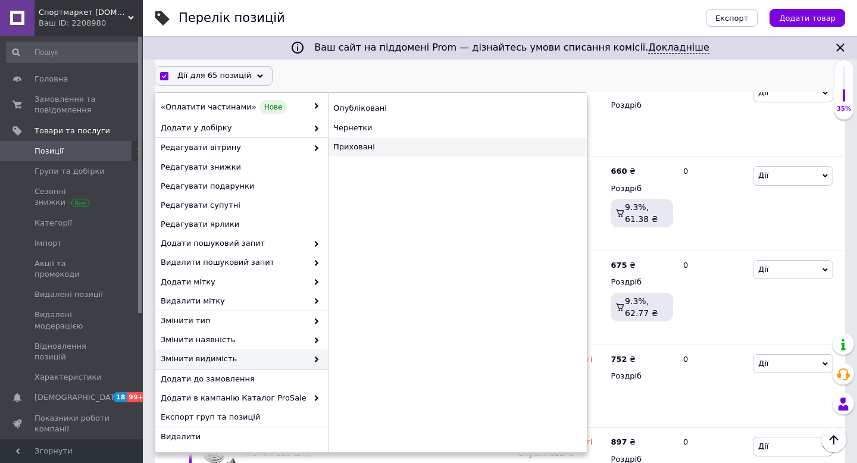
checkbox input "false"
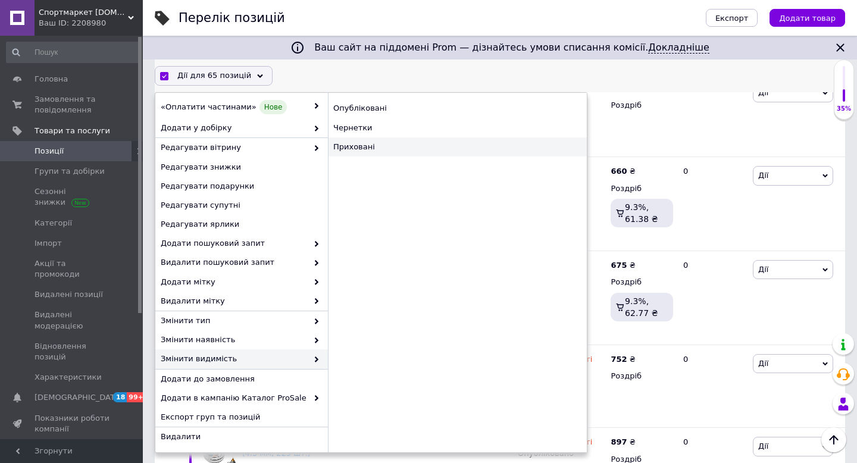
checkbox input "false"
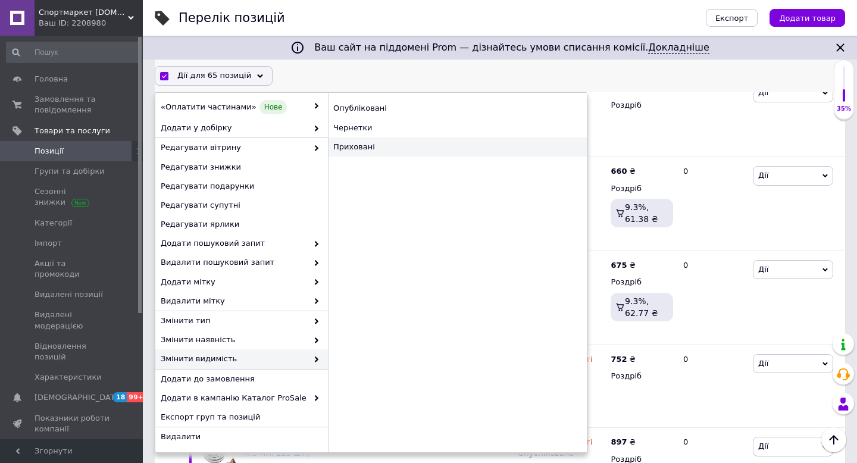
checkbox input "false"
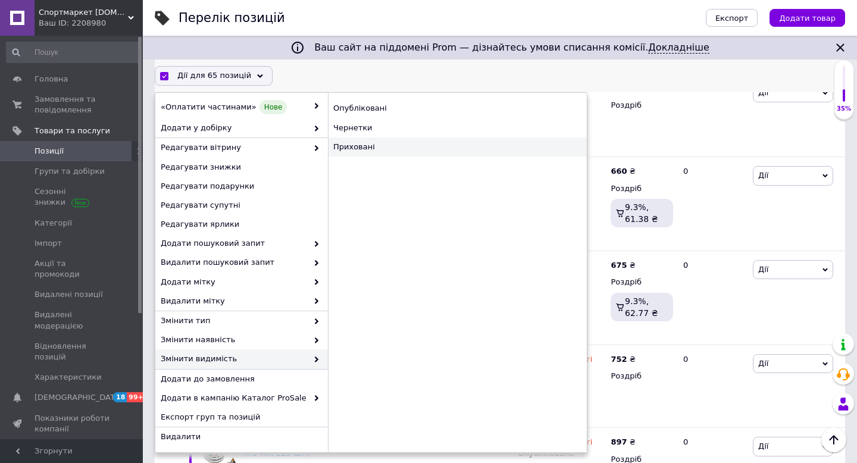
checkbox input "false"
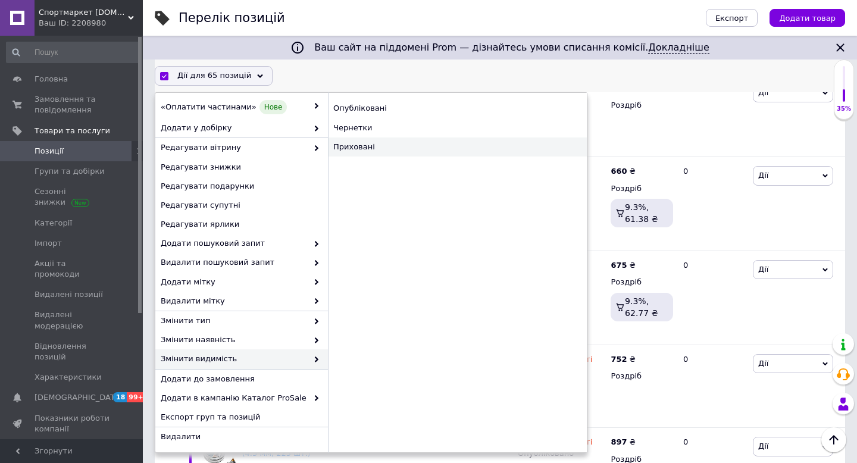
checkbox input "false"
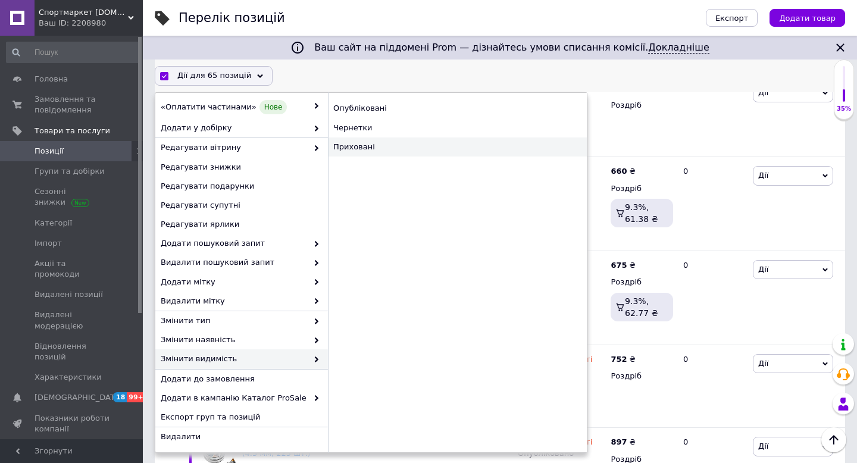
checkbox input "false"
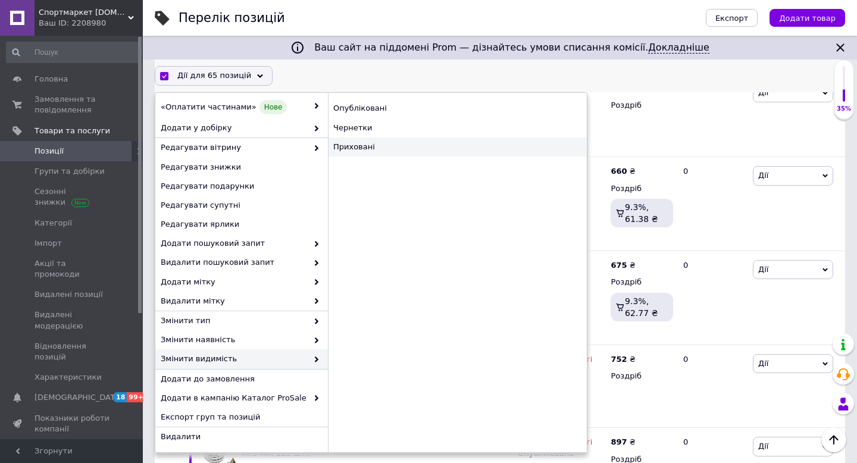
checkbox input "false"
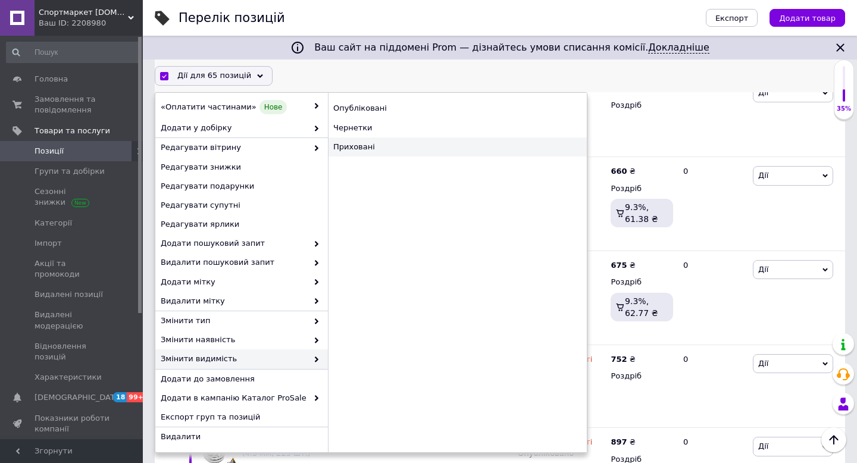
checkbox input "false"
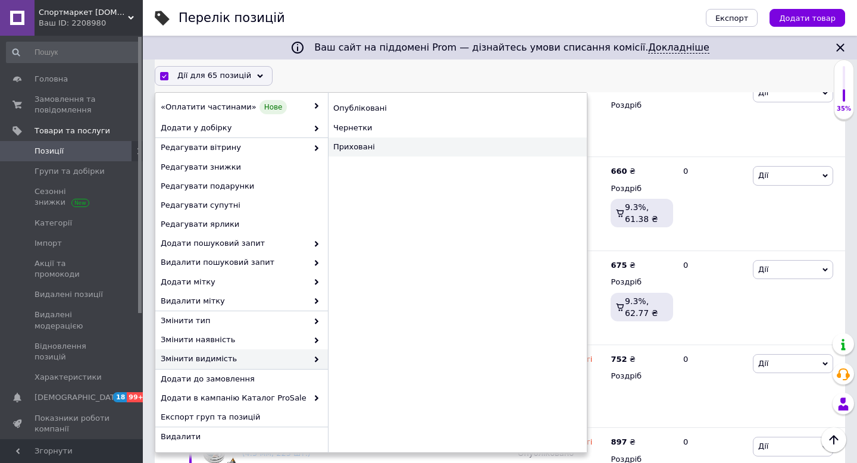
checkbox input "false"
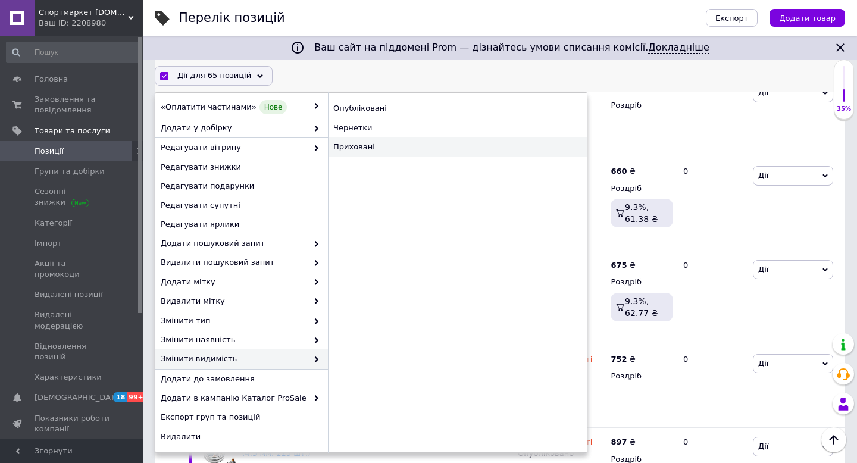
checkbox input "false"
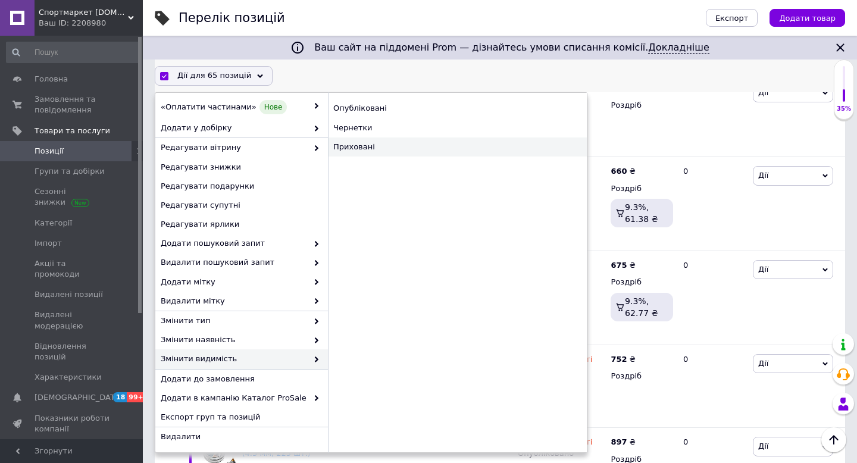
checkbox input "false"
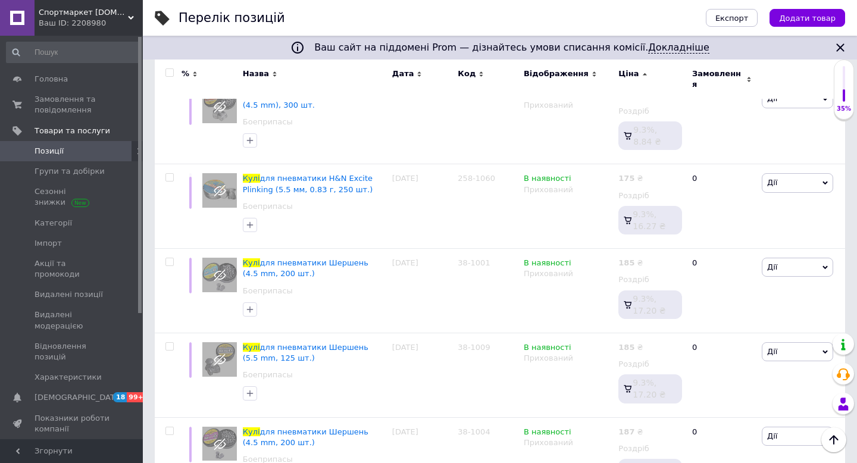
scroll to position [0, 0]
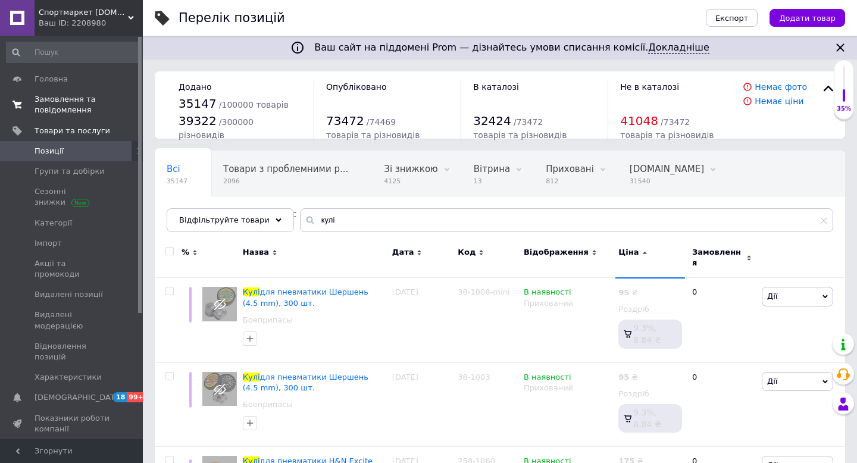
click at [69, 101] on span "Замовлення та повідомлення" at bounding box center [73, 104] width 76 height 21
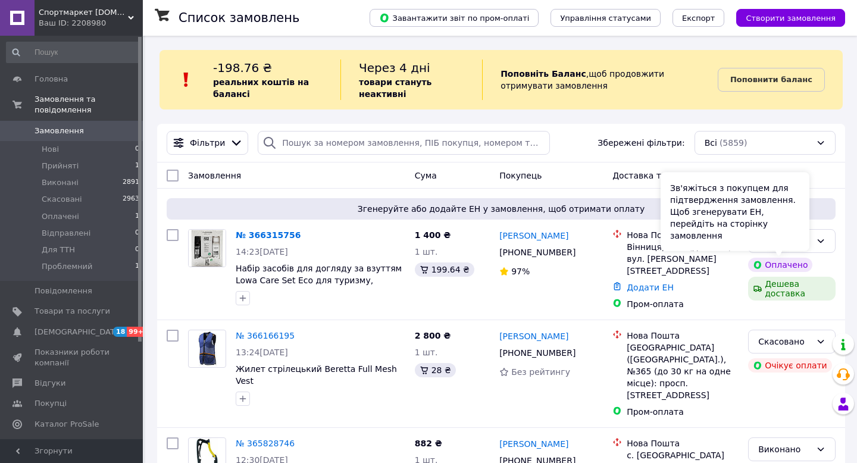
click at [801, 247] on div "Зв'яжіться з покупцем для підтвердження замовлення. Щоб згенерувати ЕН, перейді…" at bounding box center [735, 212] width 149 height 79
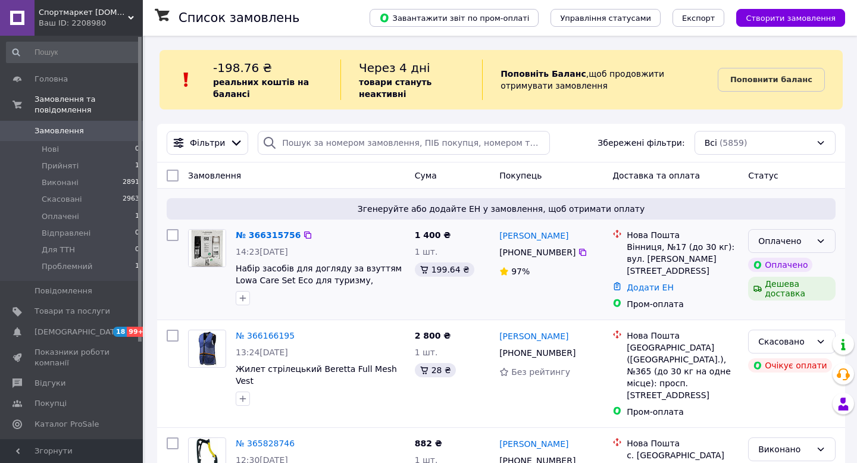
click at [826, 247] on div "Оплачено" at bounding box center [792, 241] width 88 height 24
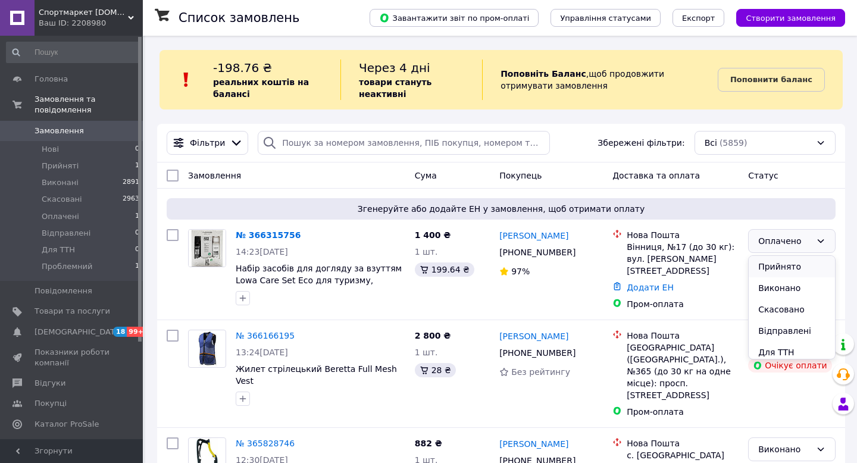
click at [798, 265] on li "Прийнято" at bounding box center [792, 266] width 86 height 21
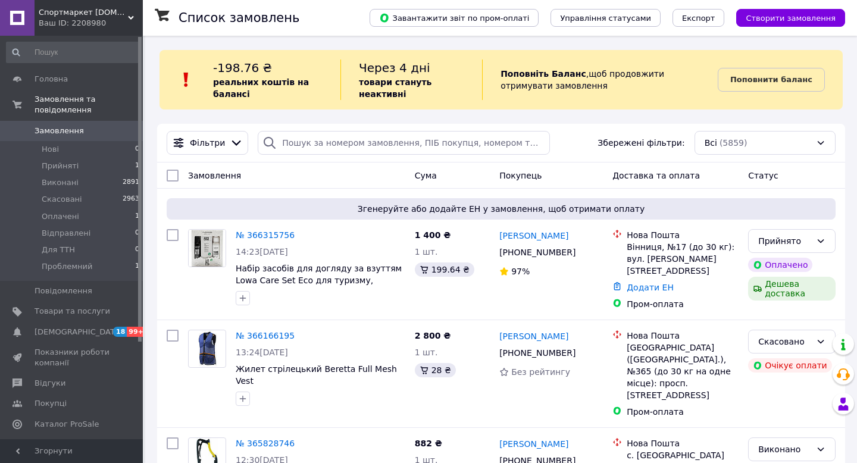
click at [112, 21] on div "Ваш ID: 2208980" at bounding box center [91, 23] width 104 height 11
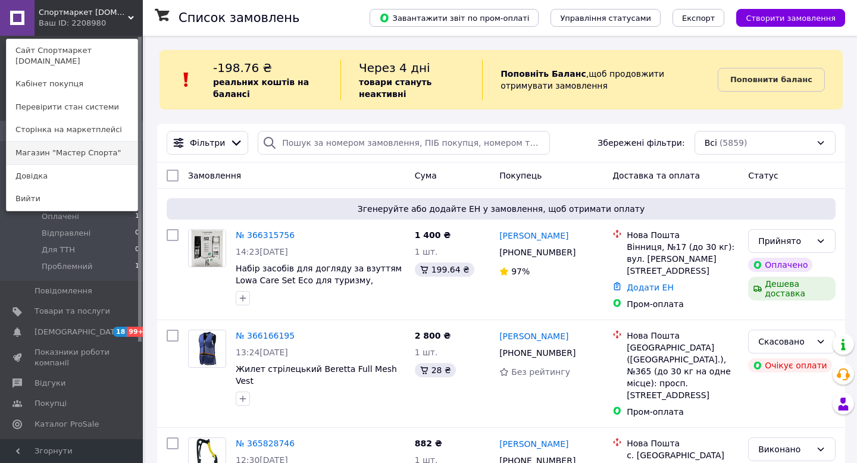
click at [104, 142] on link "Магазин "Мастер Спорта"" at bounding box center [72, 153] width 131 height 23
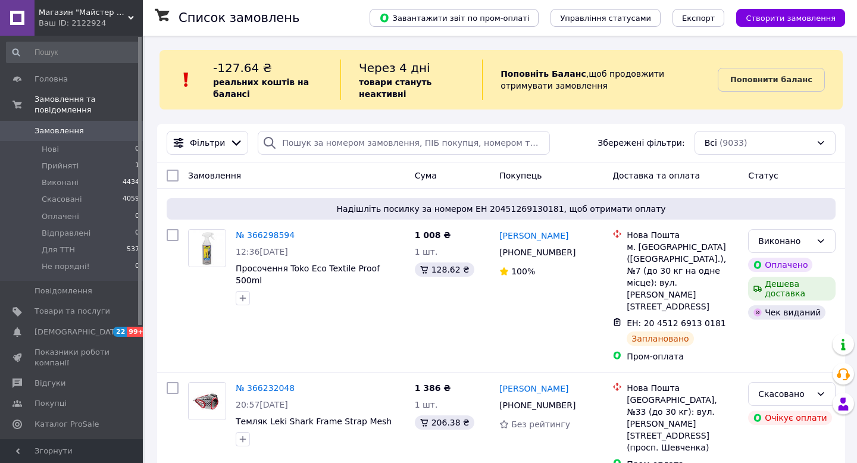
click at [89, 29] on div "Магазин "Майстер Спорту" Ваш ID: 2122924" at bounding box center [89, 18] width 108 height 36
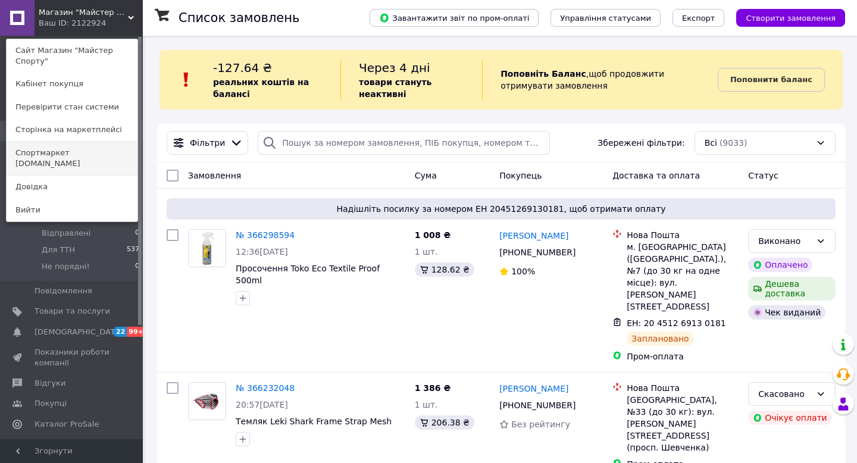
click at [101, 150] on link "Спортмаркет [DOMAIN_NAME]" at bounding box center [72, 158] width 131 height 33
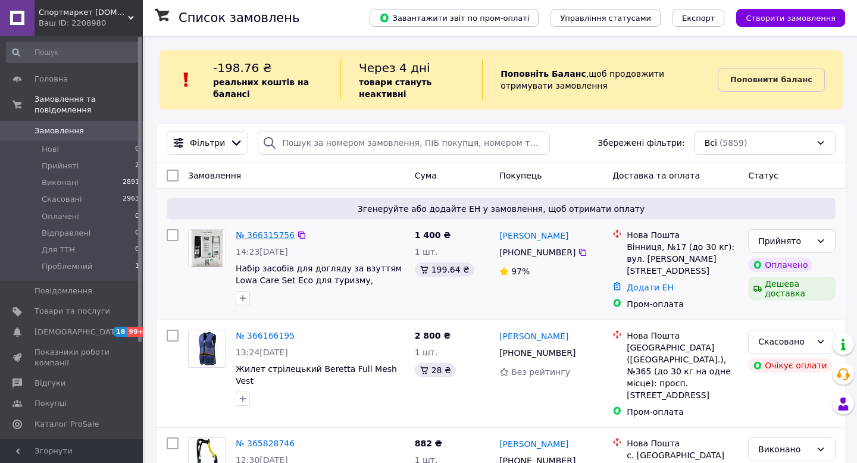
click at [272, 235] on link "№ 366315756" at bounding box center [265, 235] width 59 height 10
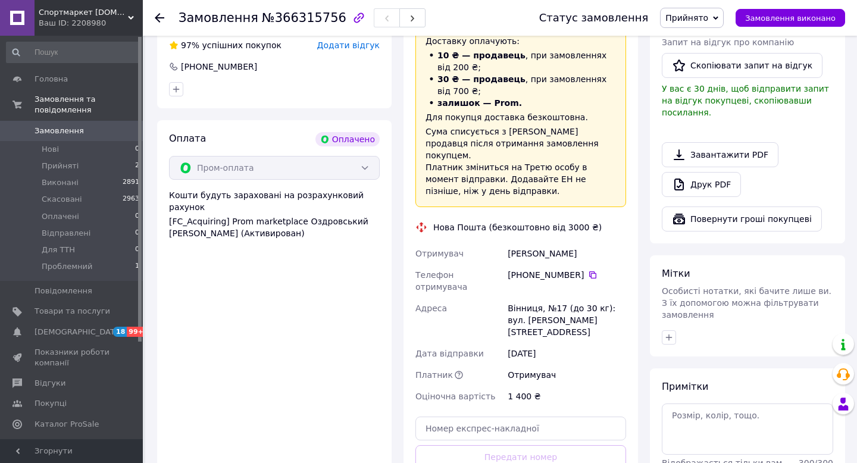
scroll to position [339, 0]
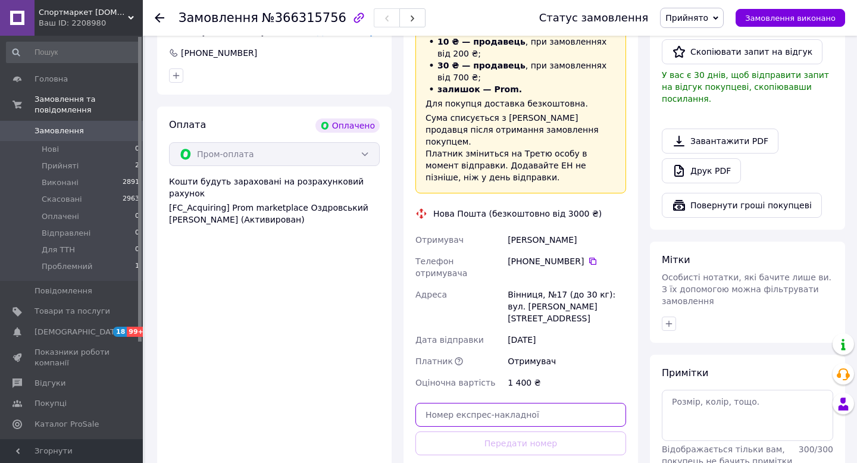
click at [538, 403] on input "text" at bounding box center [521, 415] width 211 height 24
paste input "20451269164886"
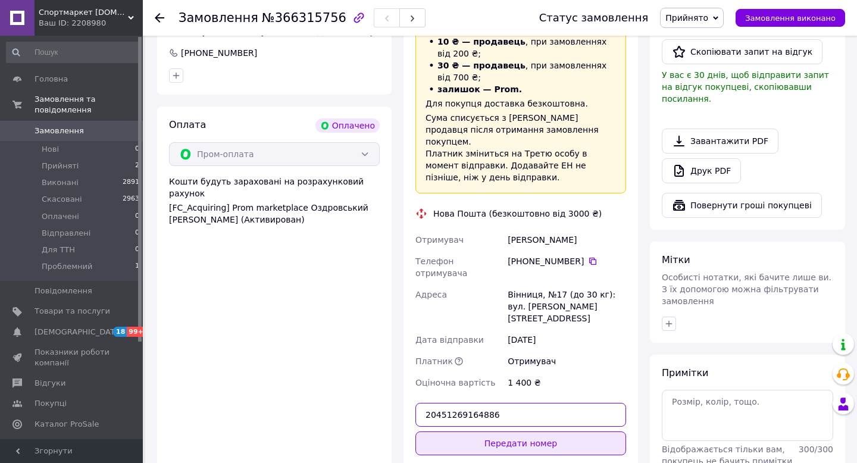
type input "20451269164886"
click at [526, 432] on button "Передати номер" at bounding box center [521, 444] width 211 height 24
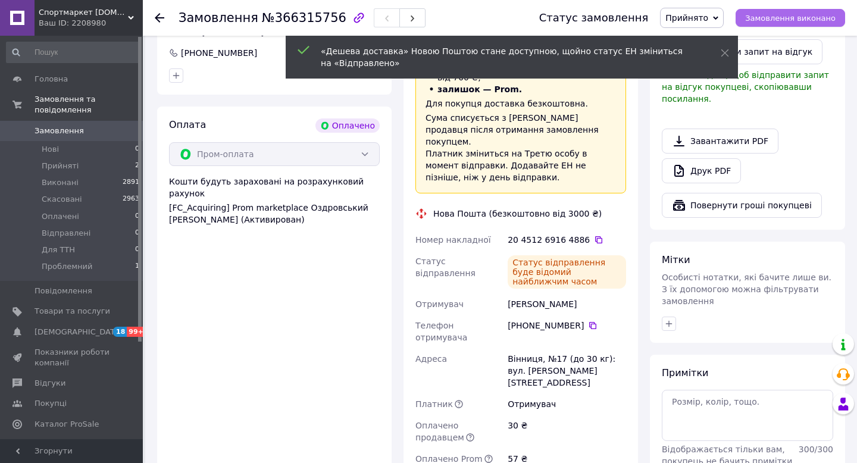
click at [789, 23] on button "Замовлення виконано" at bounding box center [791, 18] width 110 height 18
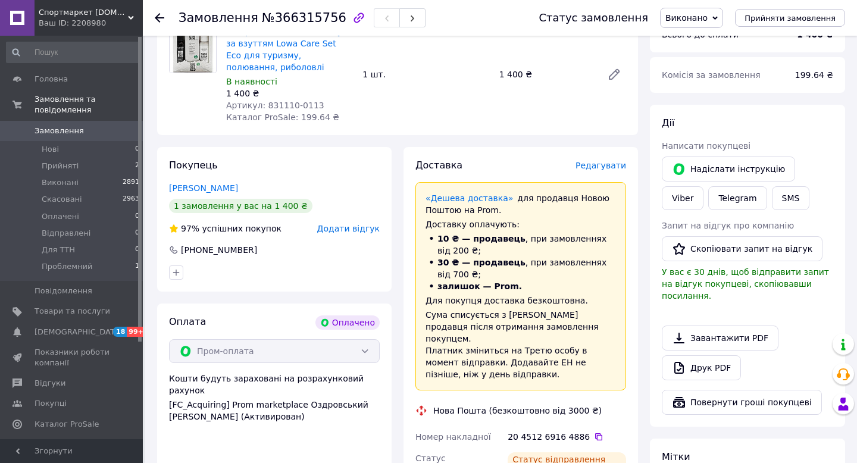
scroll to position [0, 0]
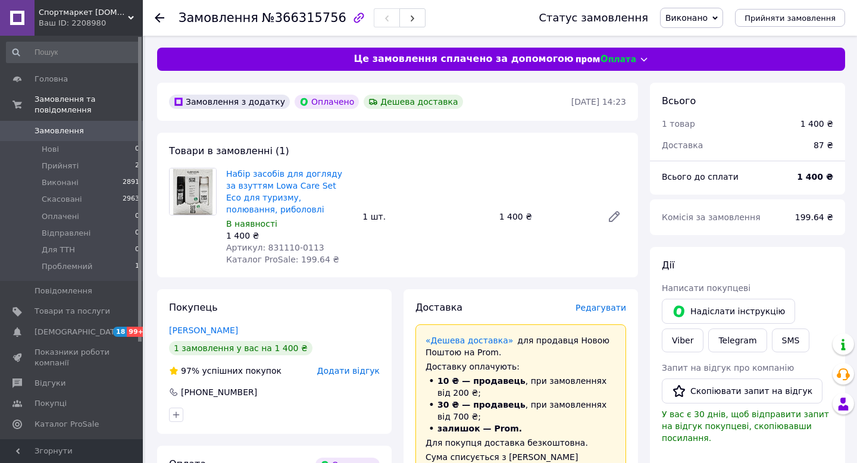
click at [64, 131] on span "Замовлення" at bounding box center [59, 131] width 49 height 11
